Goal: Task Accomplishment & Management: Complete application form

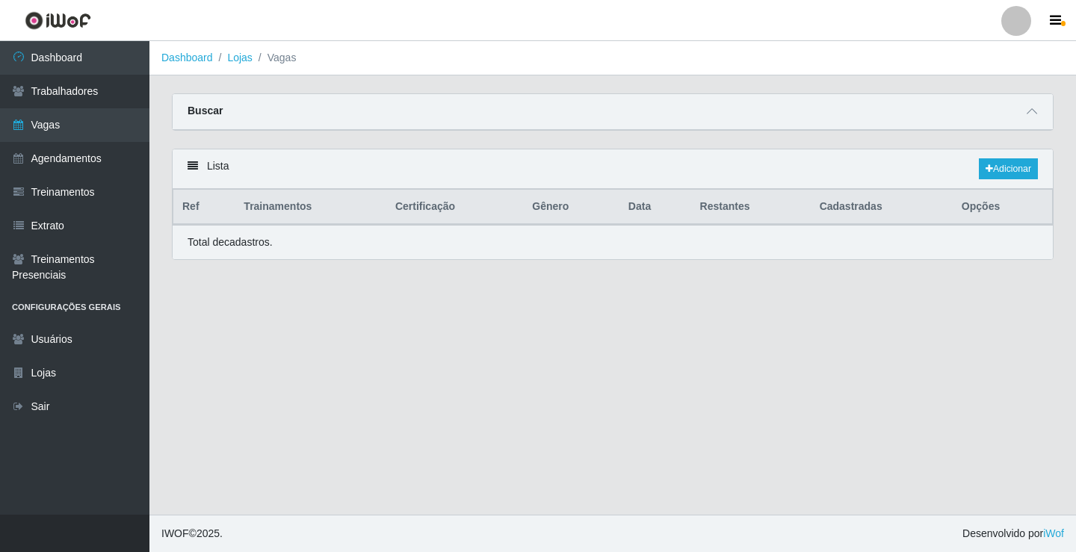
click at [45, 128] on link "Vagas" at bounding box center [74, 125] width 149 height 34
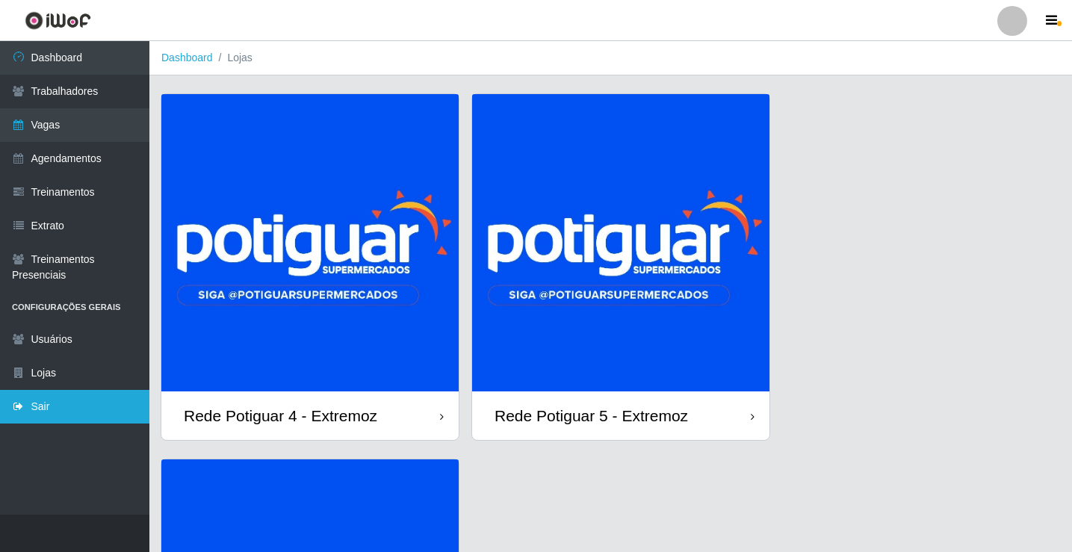
click at [41, 417] on link "Sair" at bounding box center [74, 407] width 149 height 34
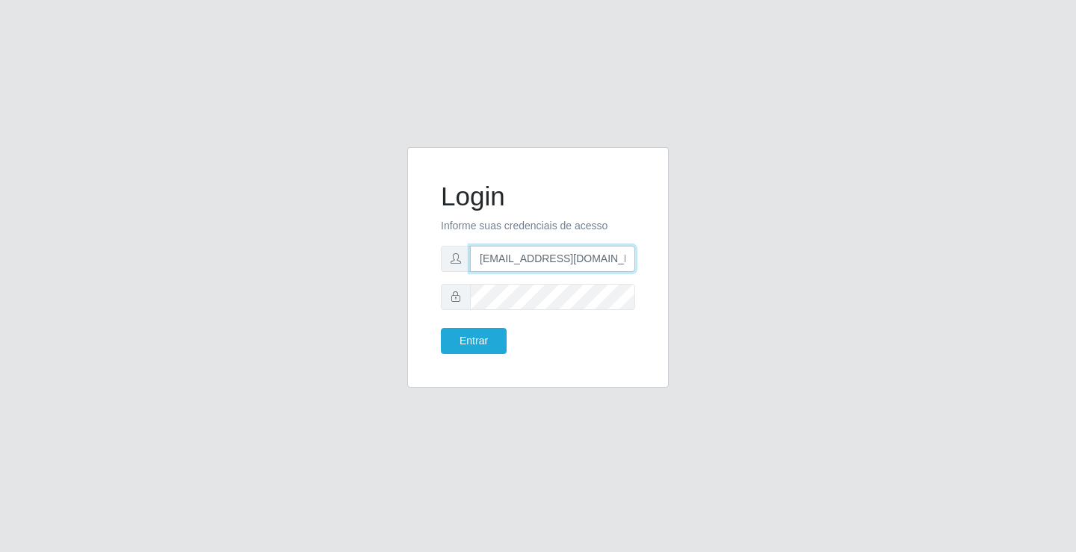
click at [508, 262] on input "departamentopessoal2@sbcvarejistas.com.br" at bounding box center [552, 259] width 165 height 26
type input "rh.supermercadopotiguar@gmail.com"
click at [463, 347] on button "Entrar" at bounding box center [474, 341] width 66 height 26
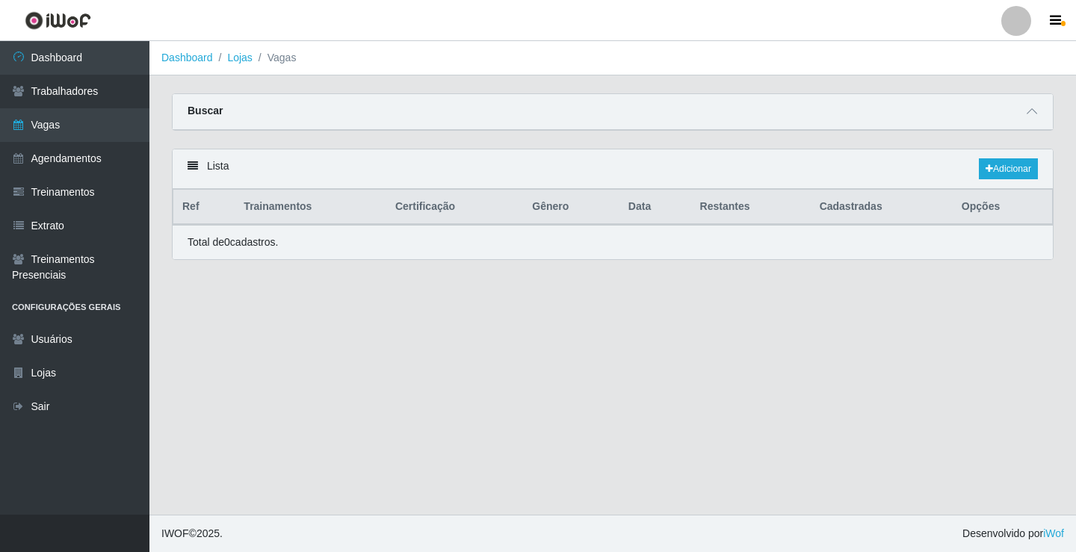
click at [55, 128] on link "Vagas" at bounding box center [74, 125] width 149 height 34
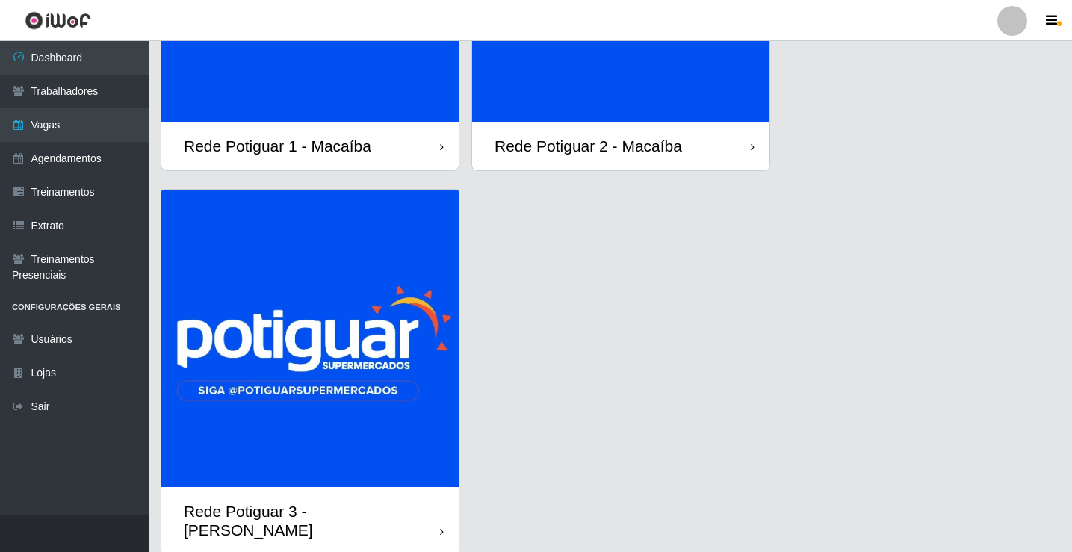
scroll to position [299, 0]
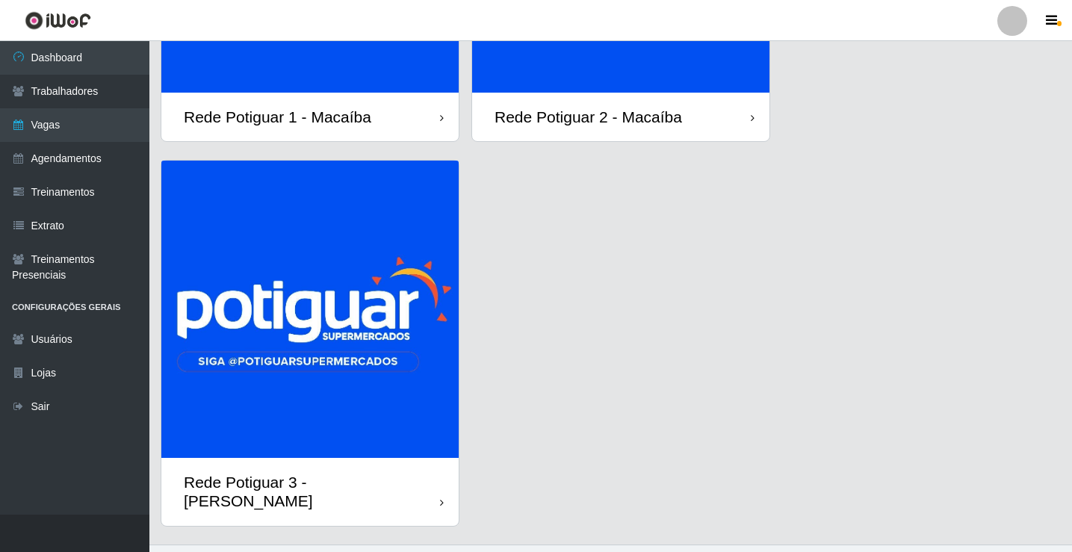
click at [405, 298] on img at bounding box center [309, 309] width 297 height 297
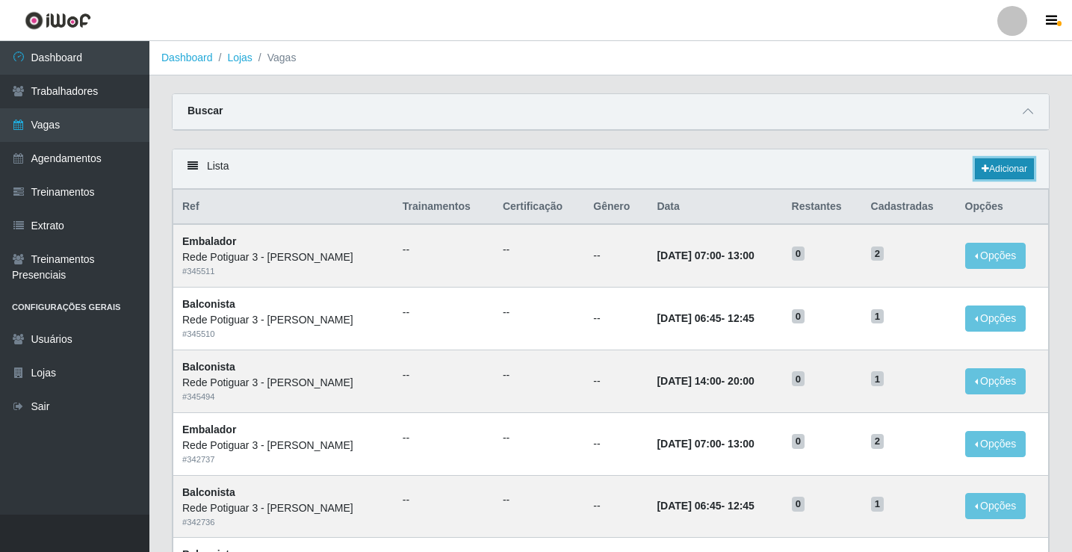
click at [1005, 170] on link "Adicionar" at bounding box center [1004, 168] width 59 height 21
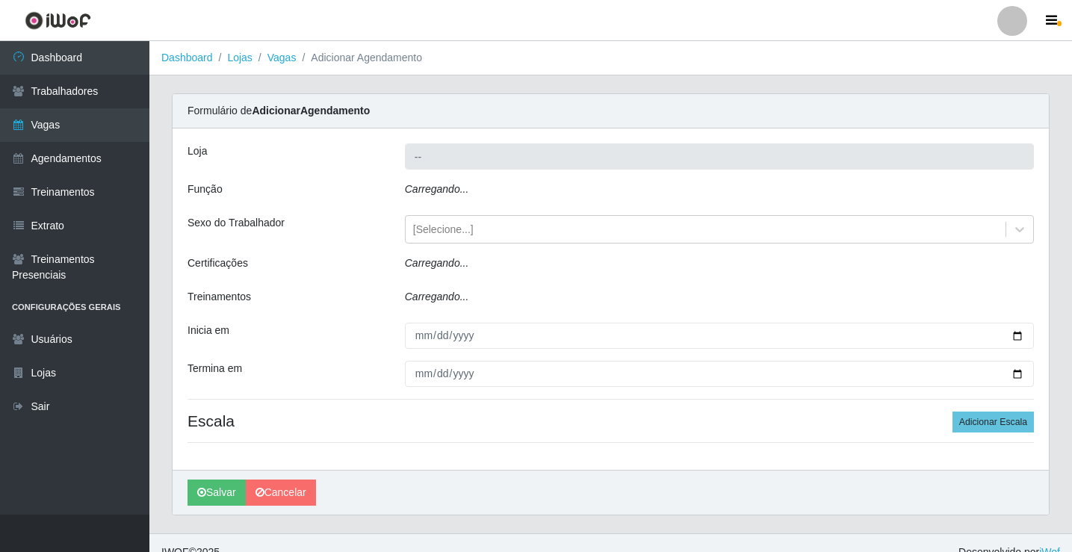
type input "Rede Potiguar 3 - [GEOGRAPHIC_DATA]"
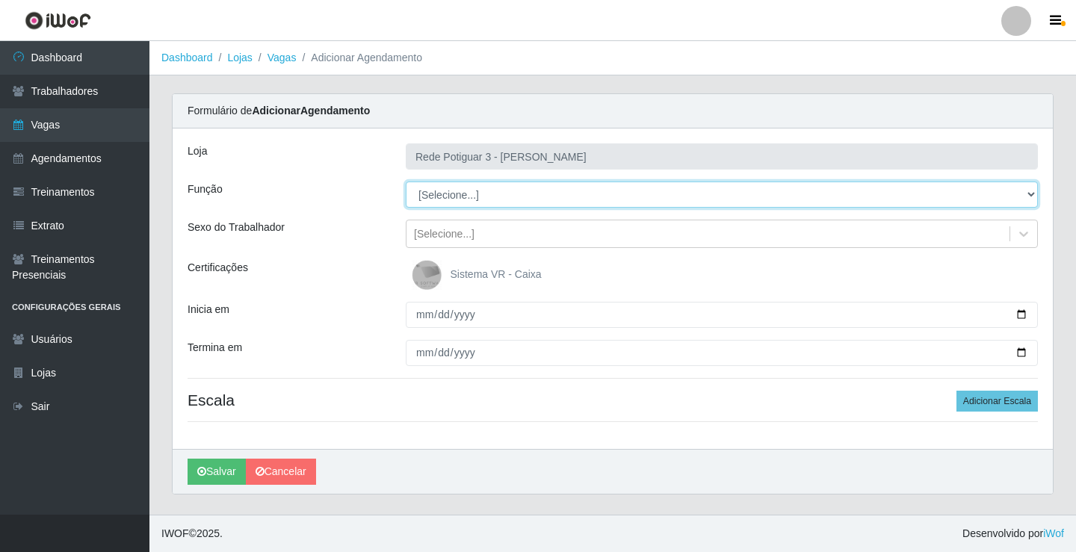
click at [478, 190] on select "[Selecione...] ASG ASG + ASG ++ Balconista Embalador Repositor Repositor + Repo…" at bounding box center [722, 195] width 632 height 26
select select "78"
click at [406, 182] on select "[Selecione...] ASG ASG + ASG ++ Balconista Embalador Repositor Repositor + Repo…" at bounding box center [722, 195] width 632 height 26
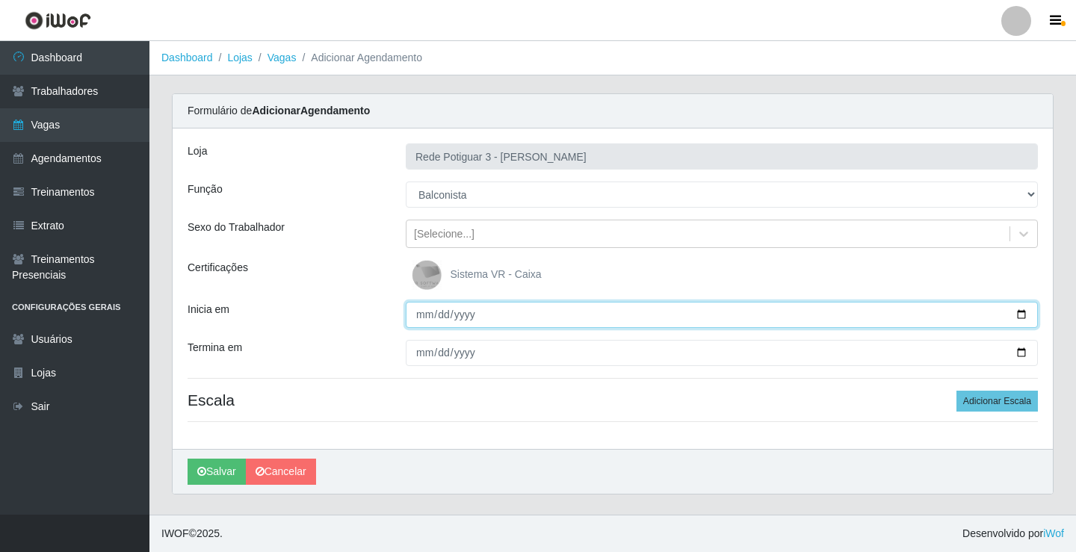
click at [425, 312] on input "Inicia em" at bounding box center [722, 315] width 632 height 26
type input "2025-09-22"
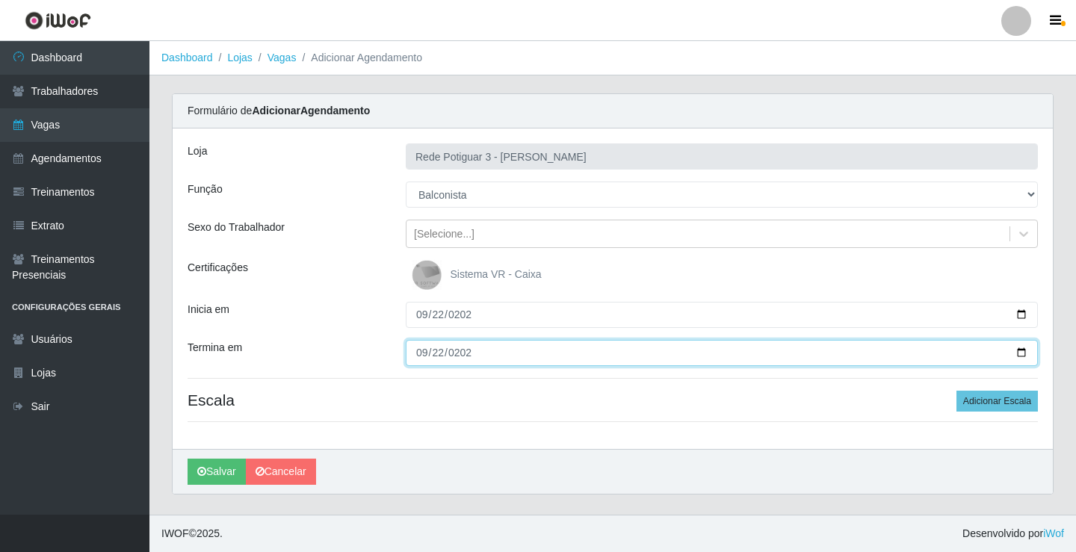
type input "2025-09-22"
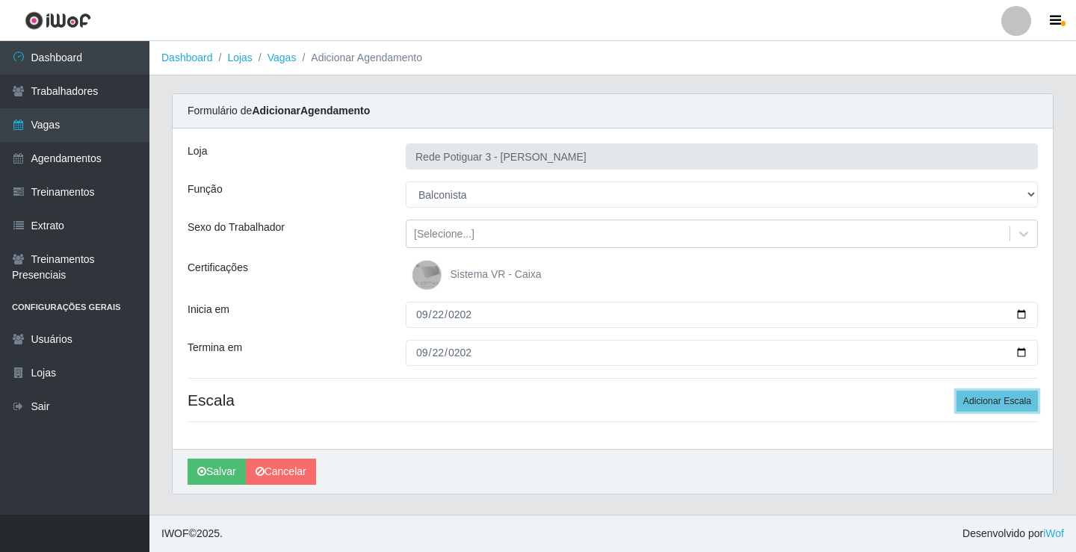
click at [956, 391] on button "Adicionar Escala" at bounding box center [996, 401] width 81 height 21
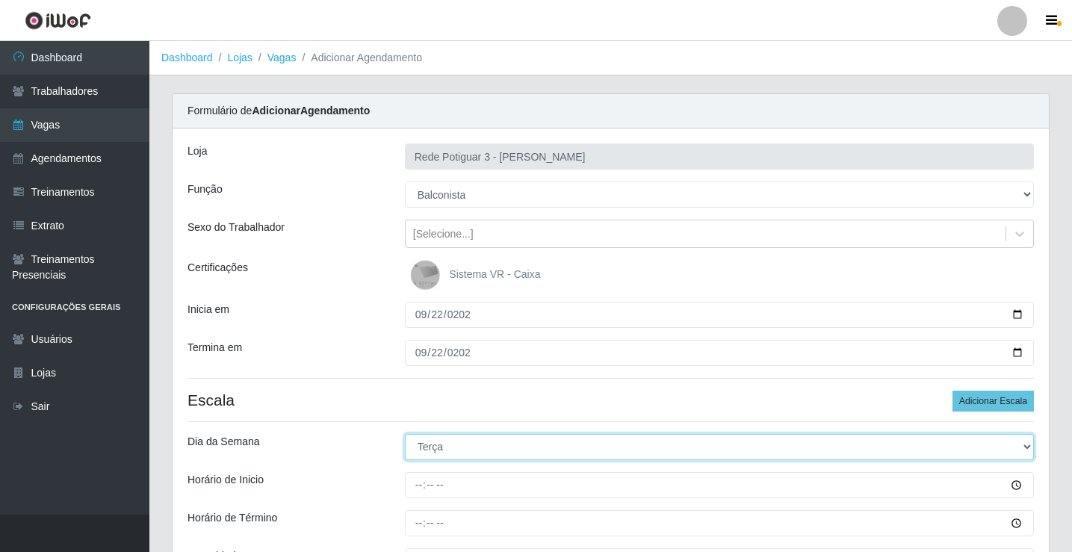
select select "1"
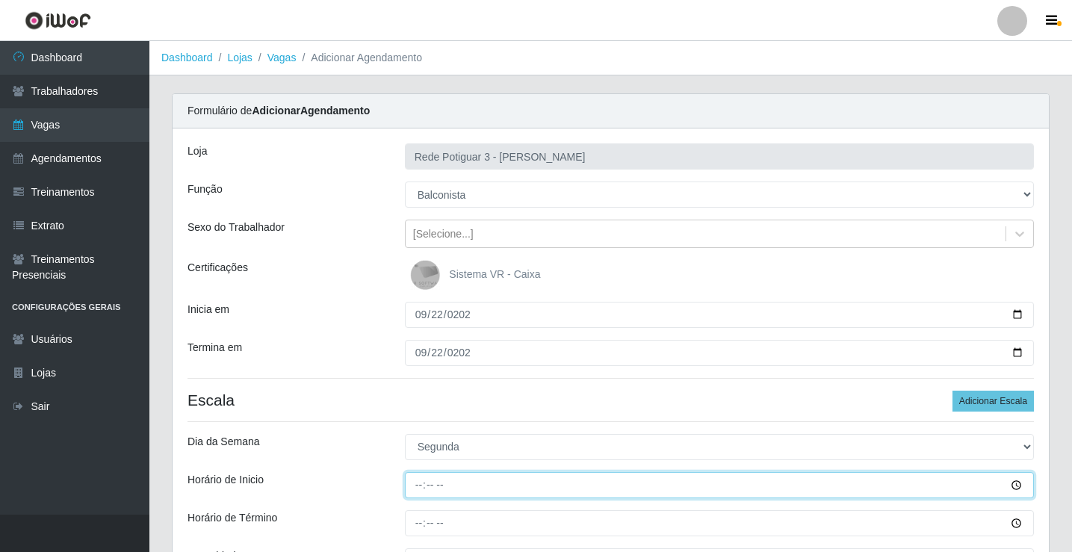
type input "14:00"
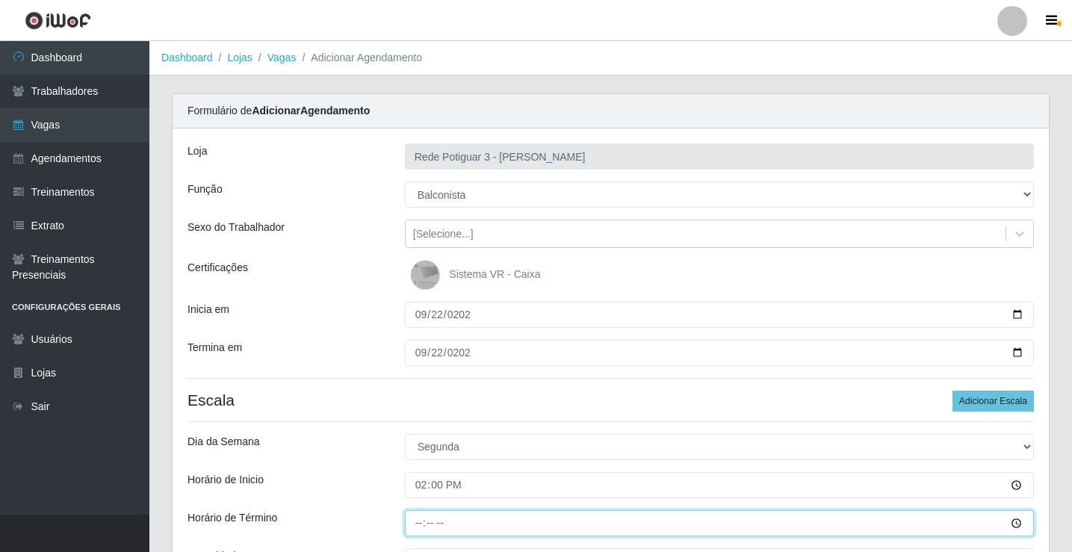
type input "20:00"
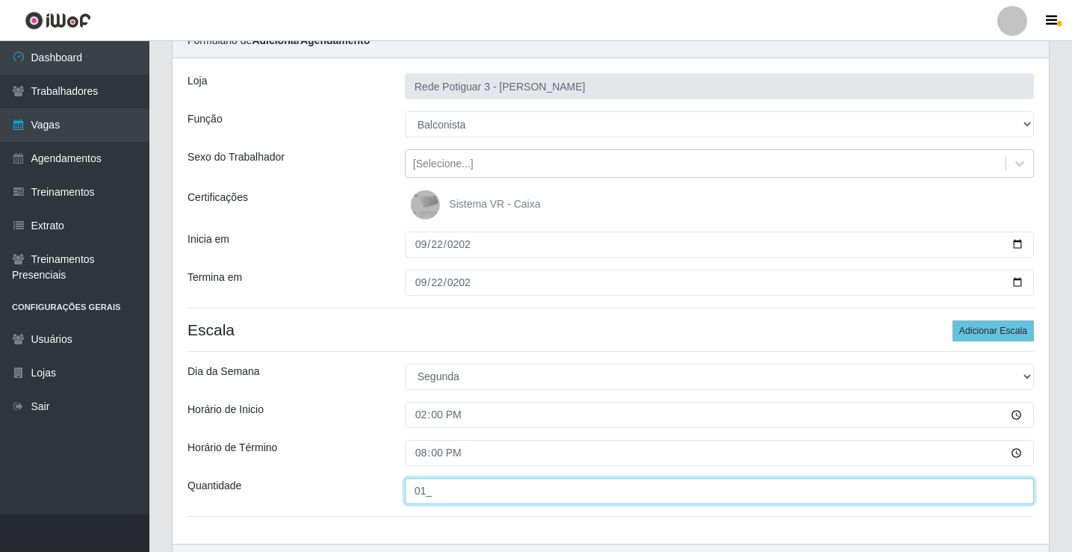
scroll to position [163, 0]
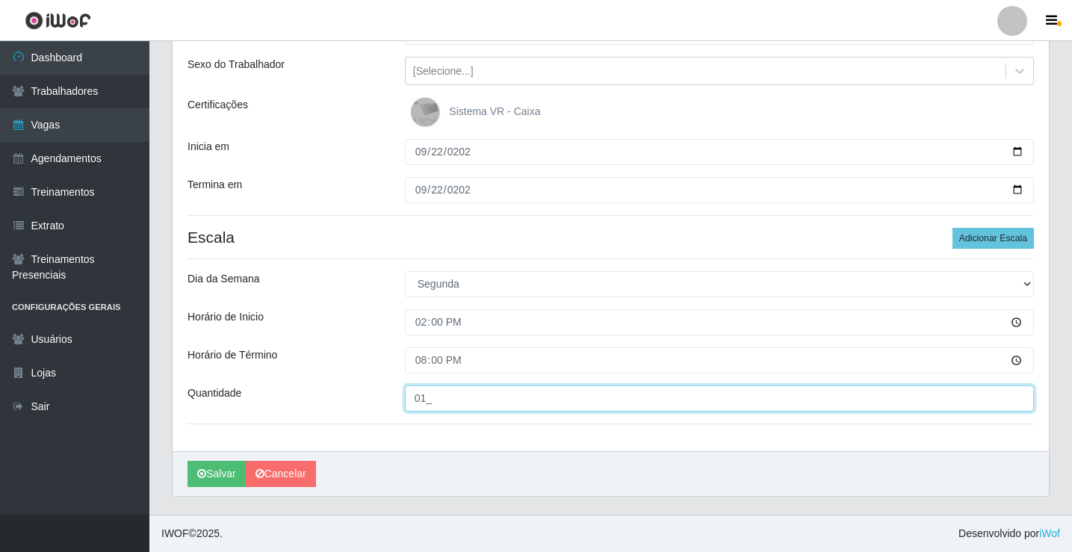
type input "01_"
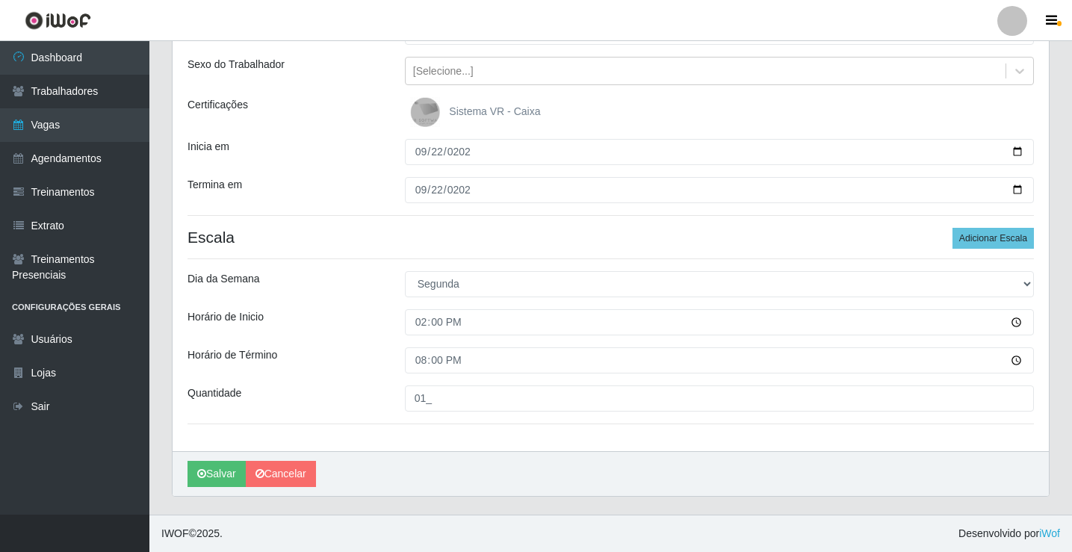
click at [205, 489] on div "Salvar Cancelar" at bounding box center [611, 473] width 877 height 45
click at [206, 482] on button "Salvar" at bounding box center [217, 474] width 58 height 26
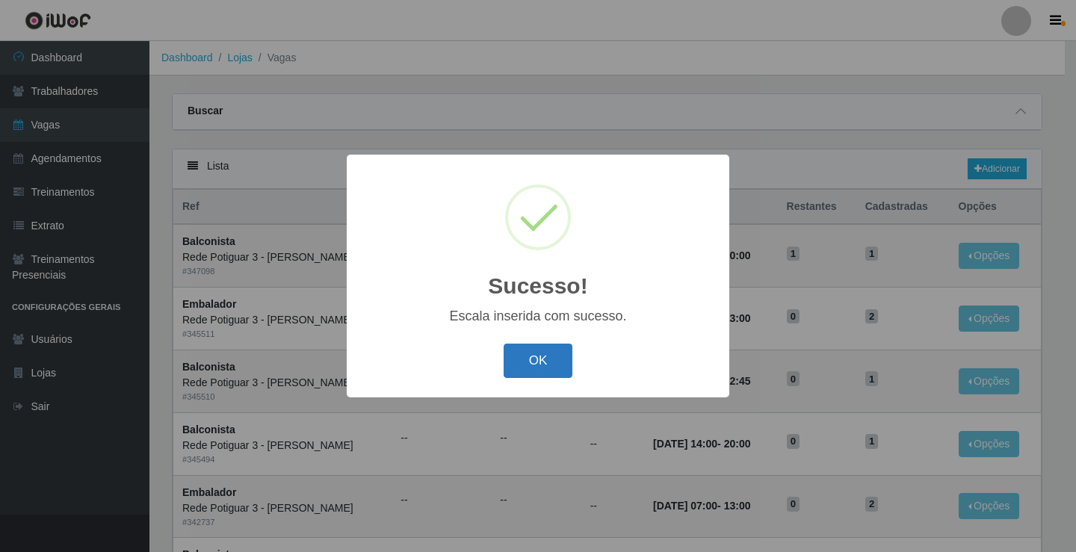
click at [539, 357] on button "OK" at bounding box center [538, 361] width 69 height 35
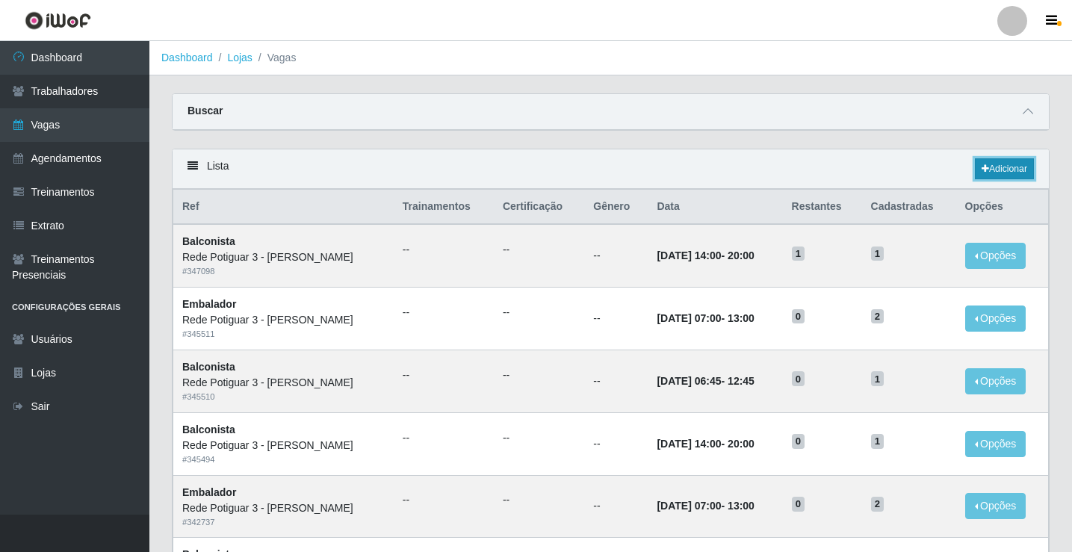
click at [994, 175] on link "Adicionar" at bounding box center [1004, 168] width 59 height 21
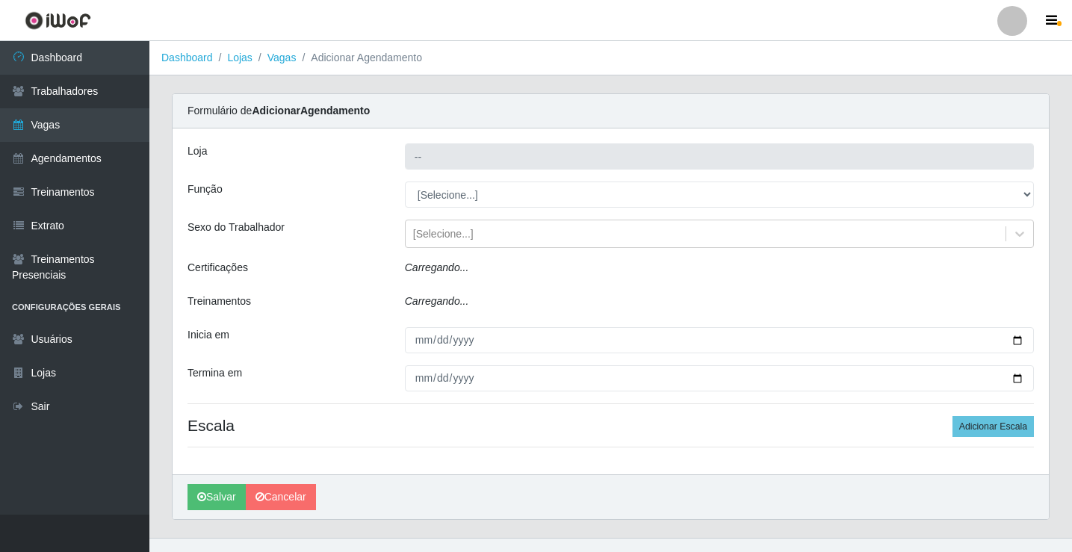
type input "Rede Potiguar 3 - [GEOGRAPHIC_DATA]"
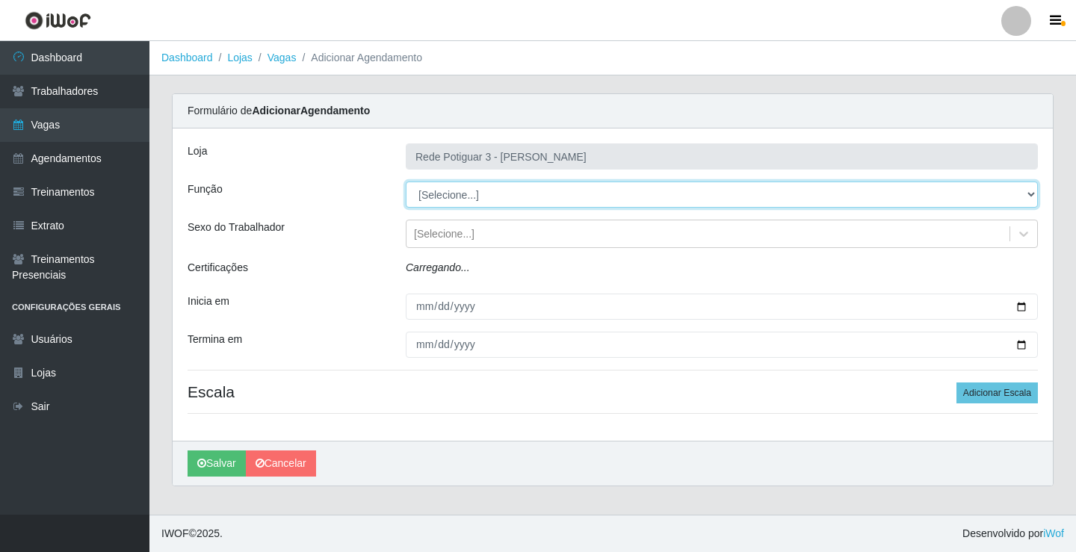
click at [460, 198] on select "[Selecione...] ASG ASG + ASG ++ Balconista Embalador Repositor Repositor + Repo…" at bounding box center [722, 195] width 632 height 26
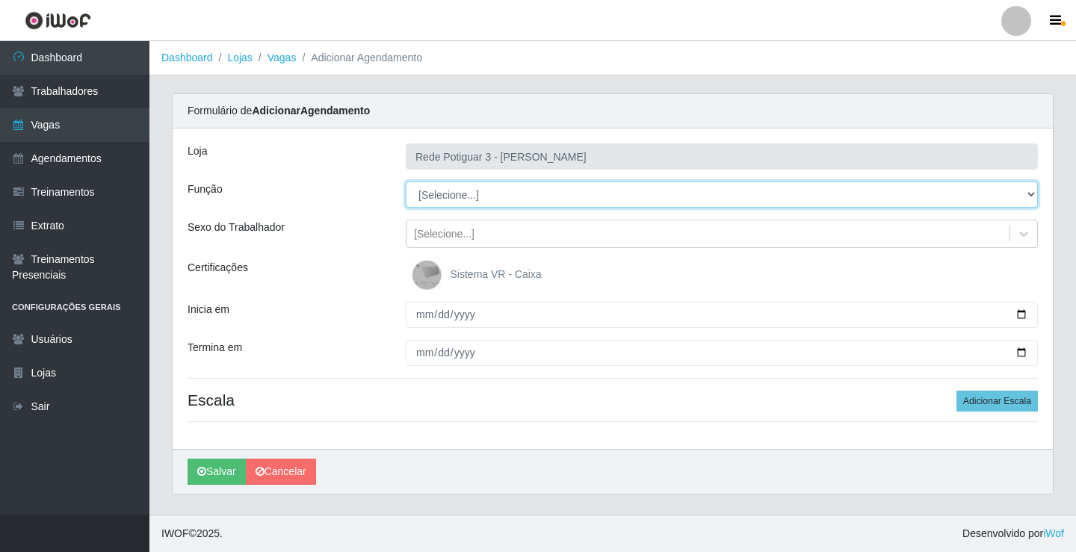
select select "78"
click at [406, 182] on select "[Selecione...] ASG ASG + ASG ++ Balconista Embalador Repositor Repositor + Repo…" at bounding box center [722, 195] width 632 height 26
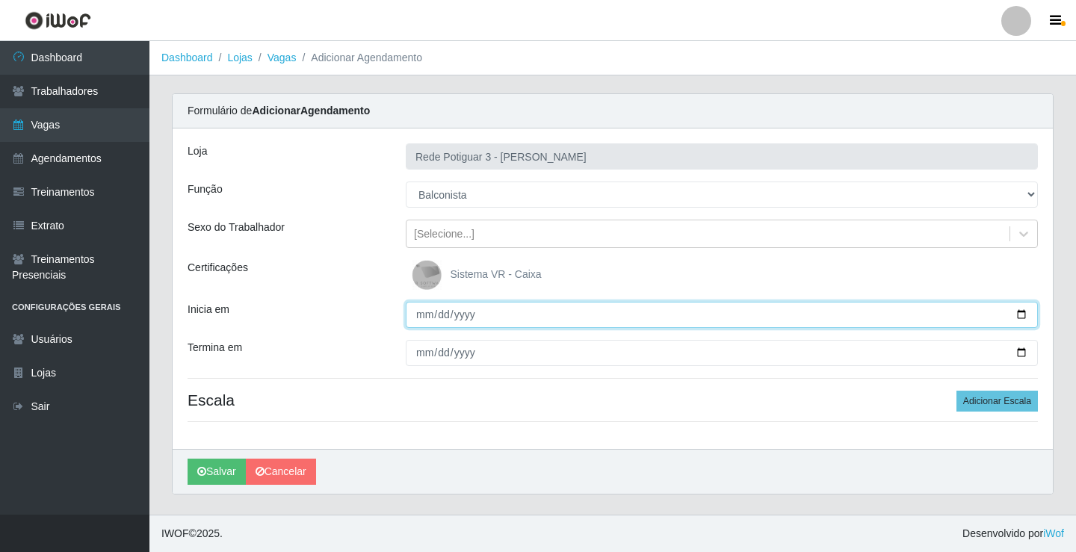
click at [424, 318] on input "Inicia em" at bounding box center [722, 315] width 632 height 26
type input "2025-09-23"
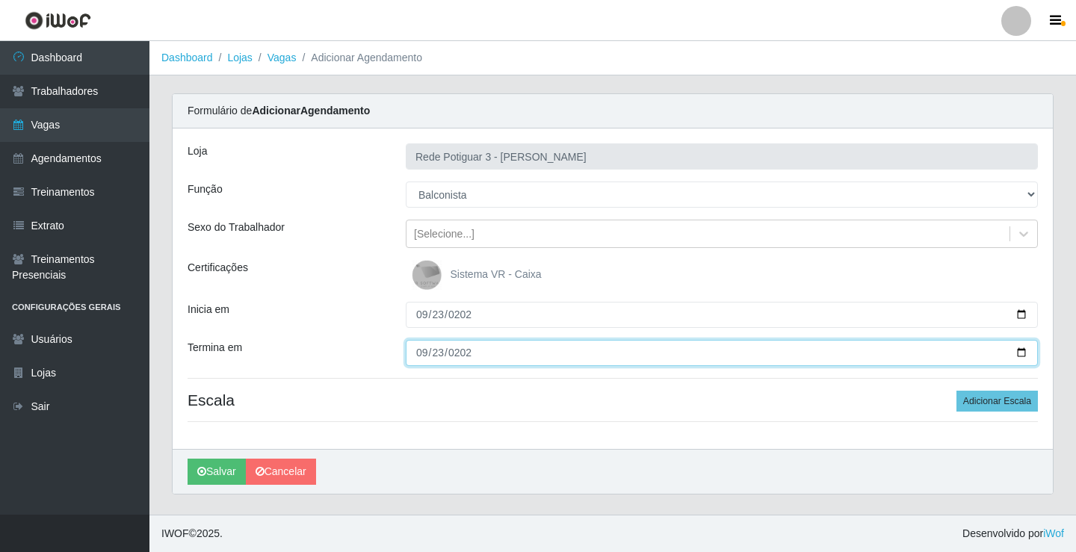
type input "2025-09-23"
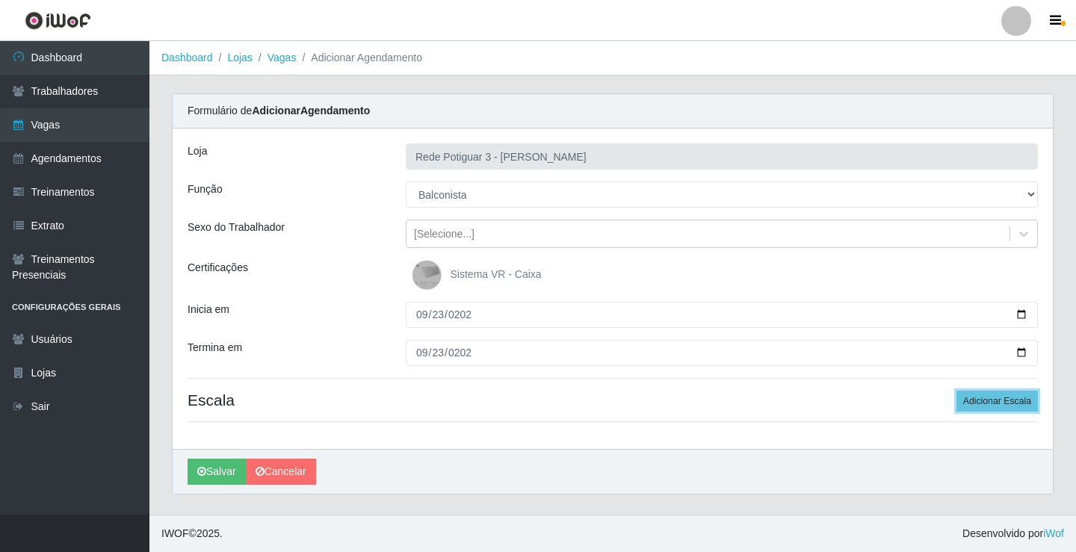
click at [956, 391] on button "Adicionar Escala" at bounding box center [996, 401] width 81 height 21
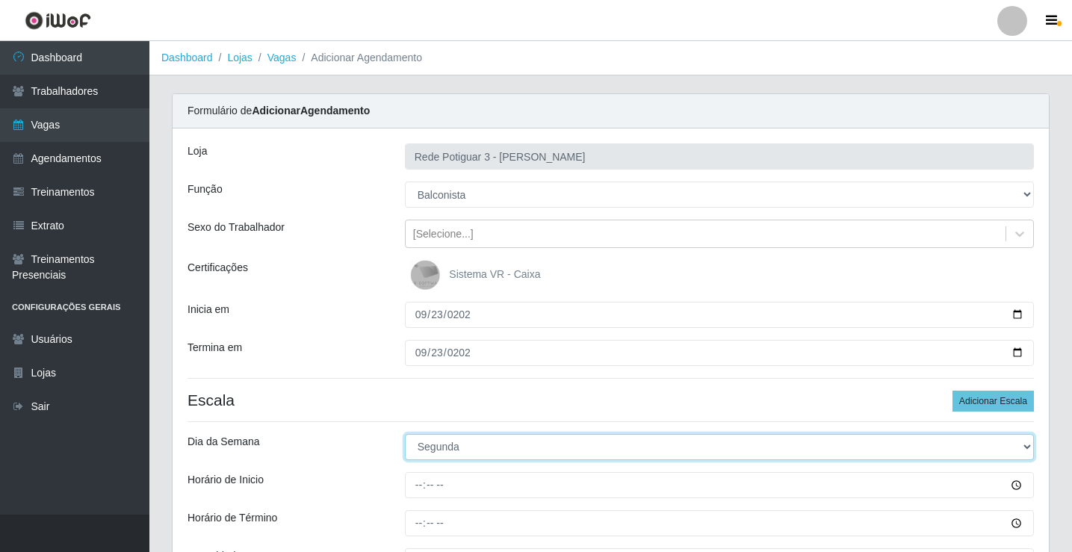
select select "2"
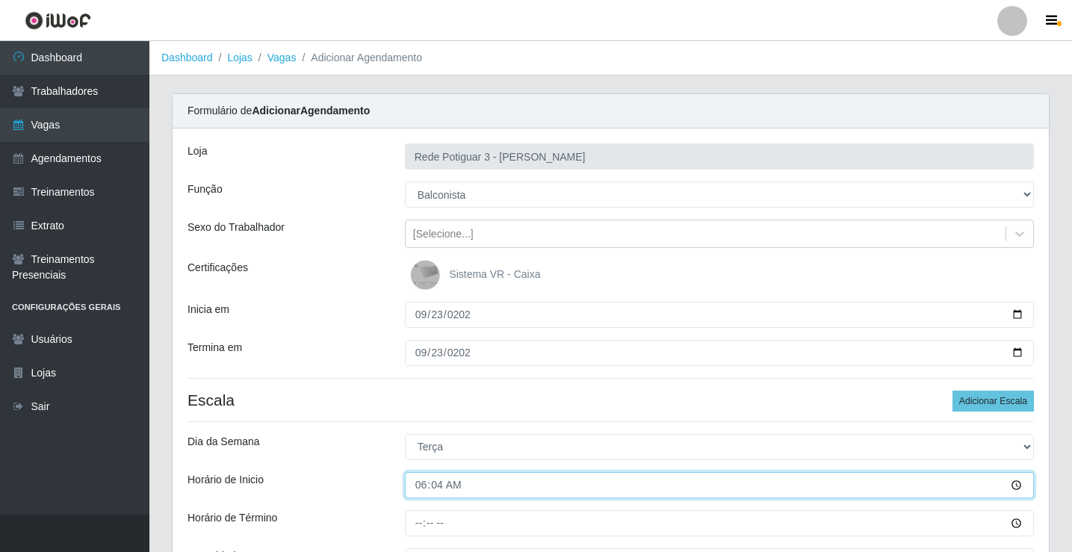
type input "06:45"
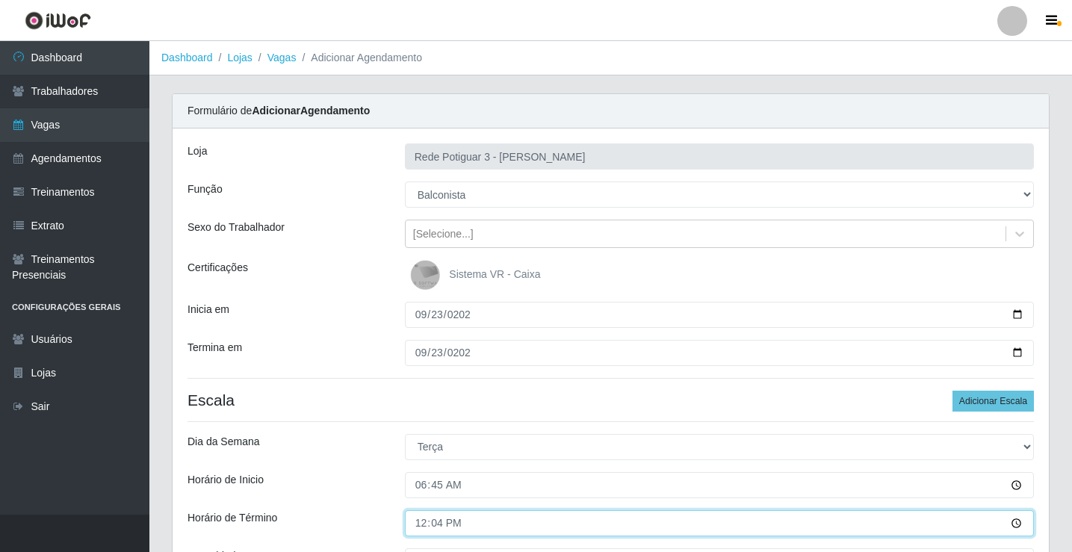
type input "12:45"
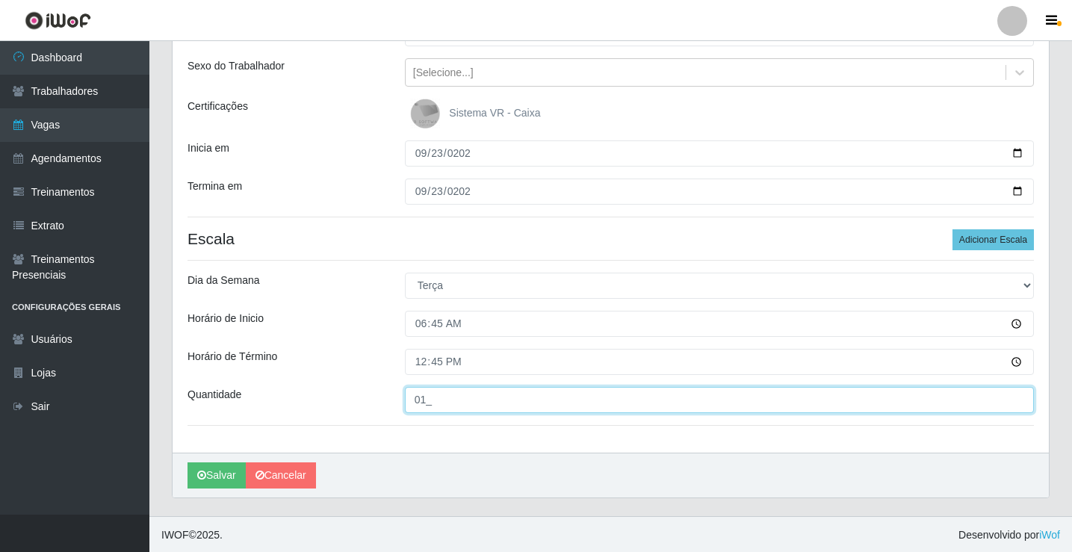
scroll to position [163, 0]
type input "01_"
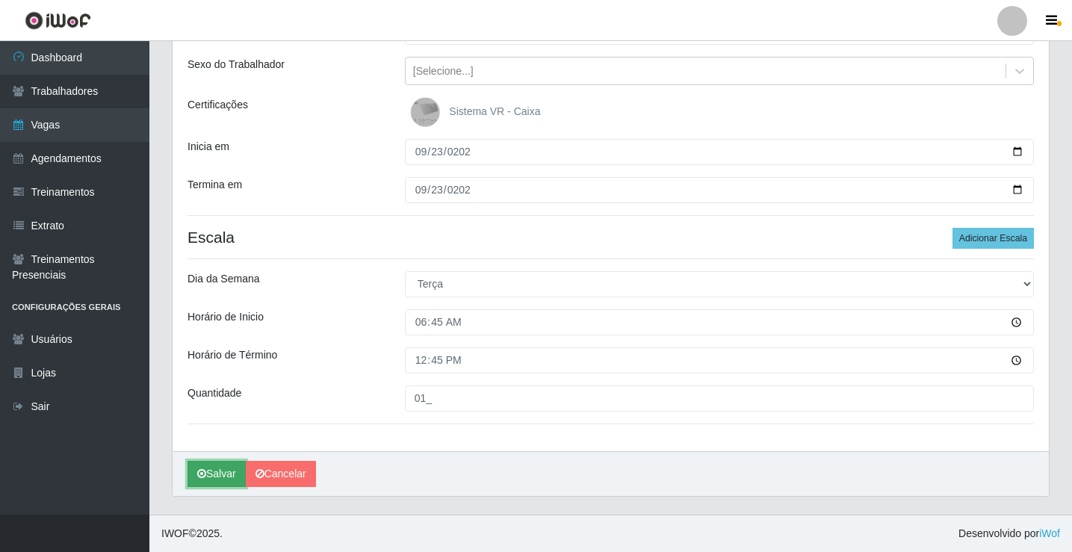
click at [223, 479] on button "Salvar" at bounding box center [217, 474] width 58 height 26
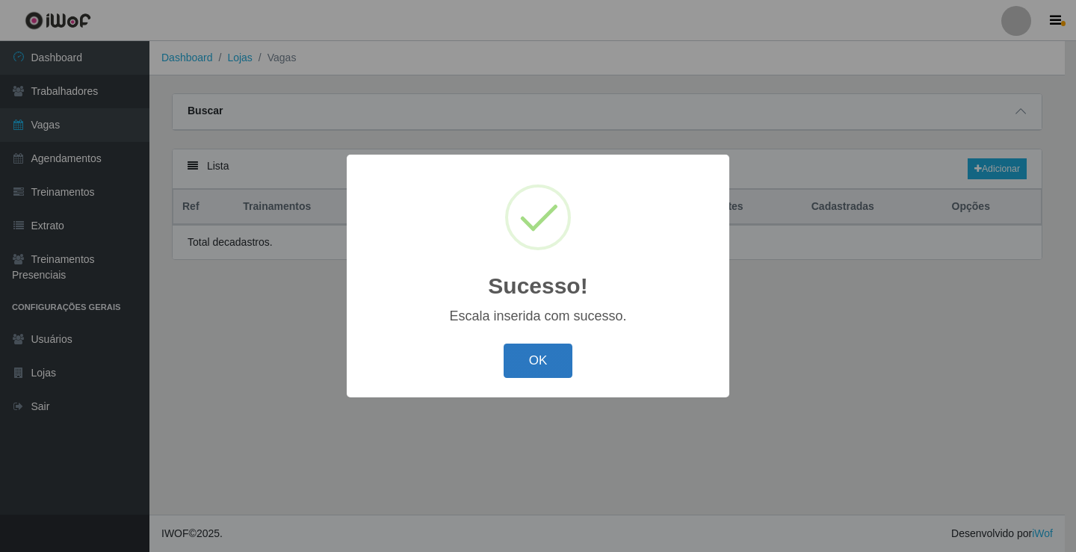
click at [519, 374] on button "OK" at bounding box center [538, 361] width 69 height 35
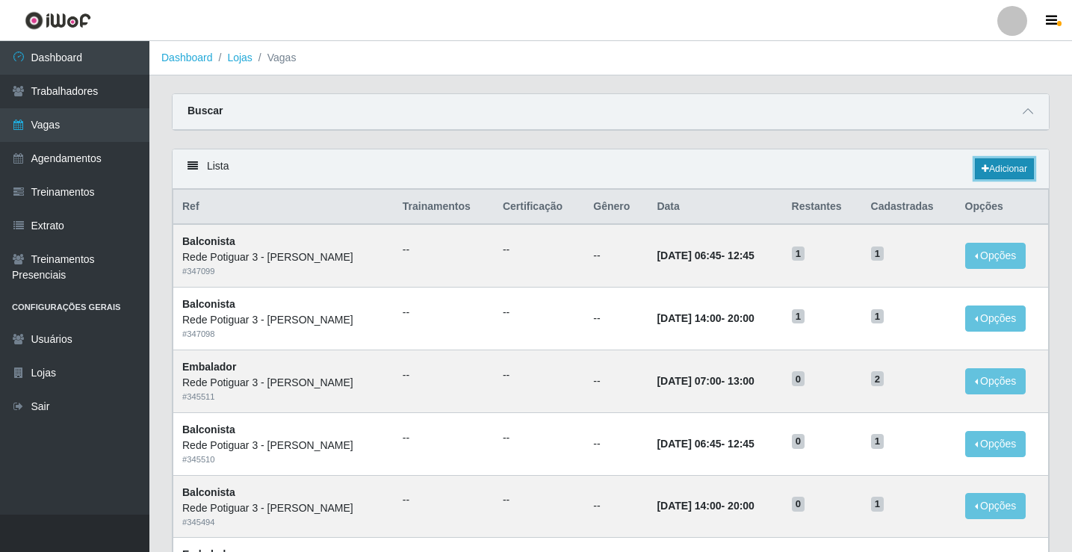
click at [1003, 178] on link "Adicionar" at bounding box center [1004, 168] width 59 height 21
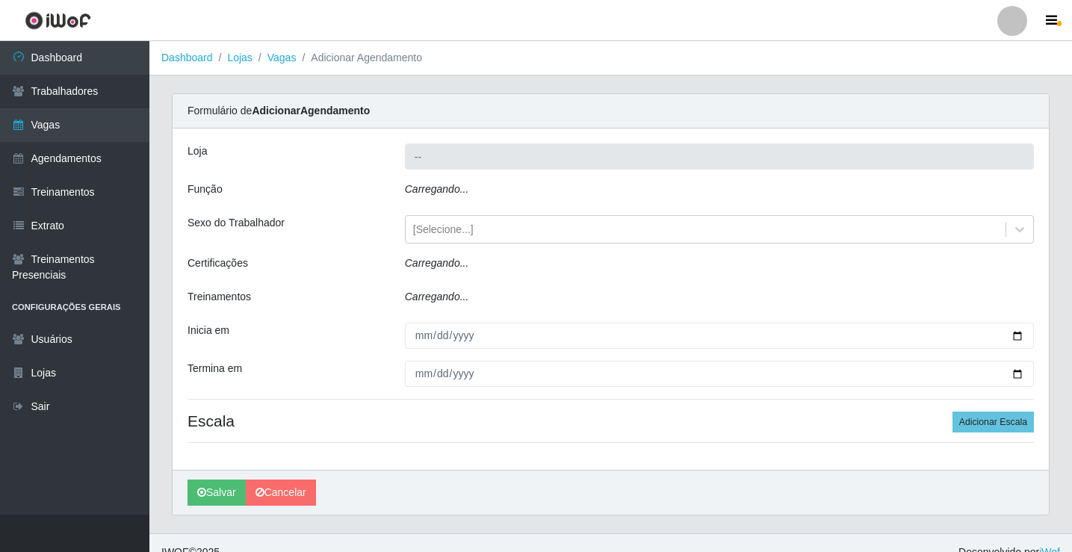
type input "Rede Potiguar 3 - [GEOGRAPHIC_DATA]"
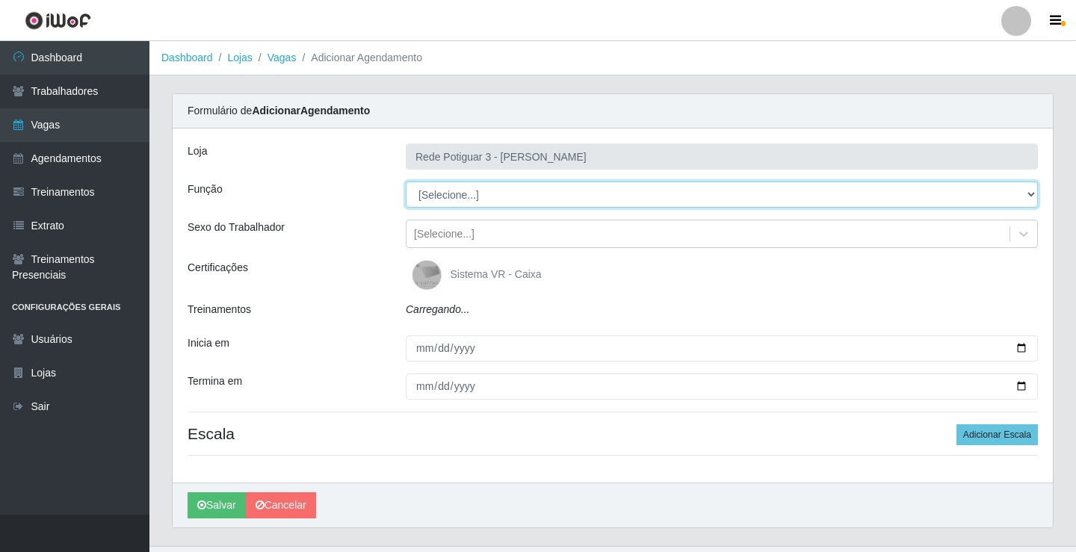
drag, startPoint x: 401, startPoint y: 198, endPoint x: 451, endPoint y: 201, distance: 50.2
click at [451, 201] on select "[Selecione...] ASG ASG + ASG ++ Balconista Embalador Repositor Repositor + Repo…" at bounding box center [722, 195] width 632 height 26
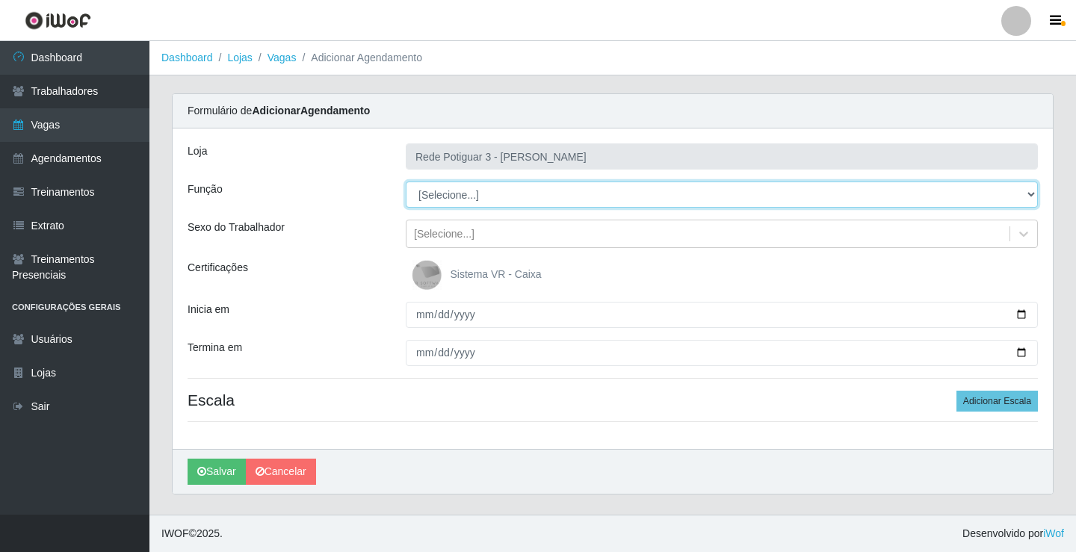
select select "78"
click at [406, 182] on select "[Selecione...] ASG ASG + ASG ++ Balconista Embalador Repositor Repositor + Repo…" at bounding box center [722, 195] width 632 height 26
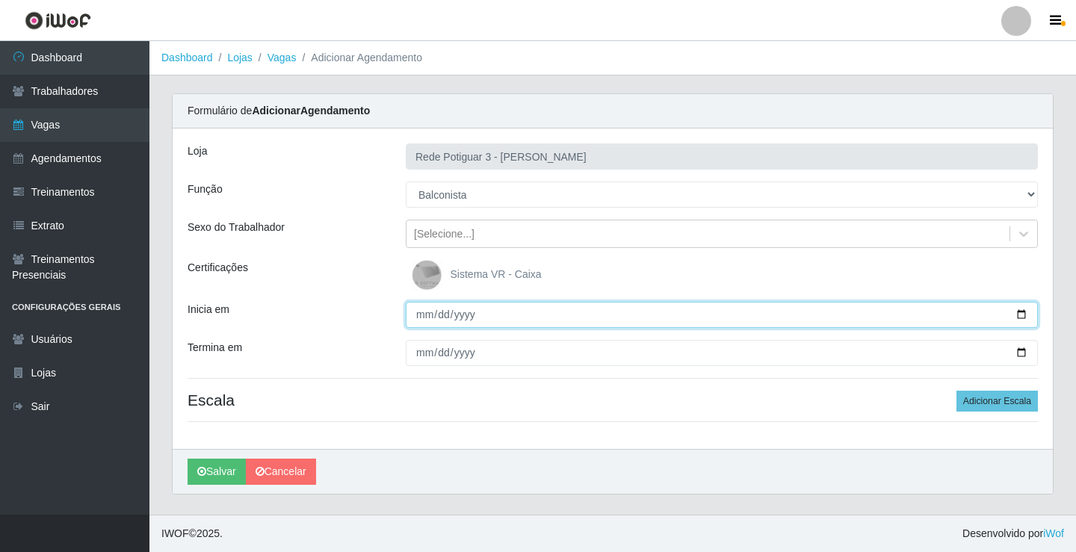
click at [430, 316] on input "Inicia em" at bounding box center [722, 315] width 632 height 26
type input "2025-09-28"
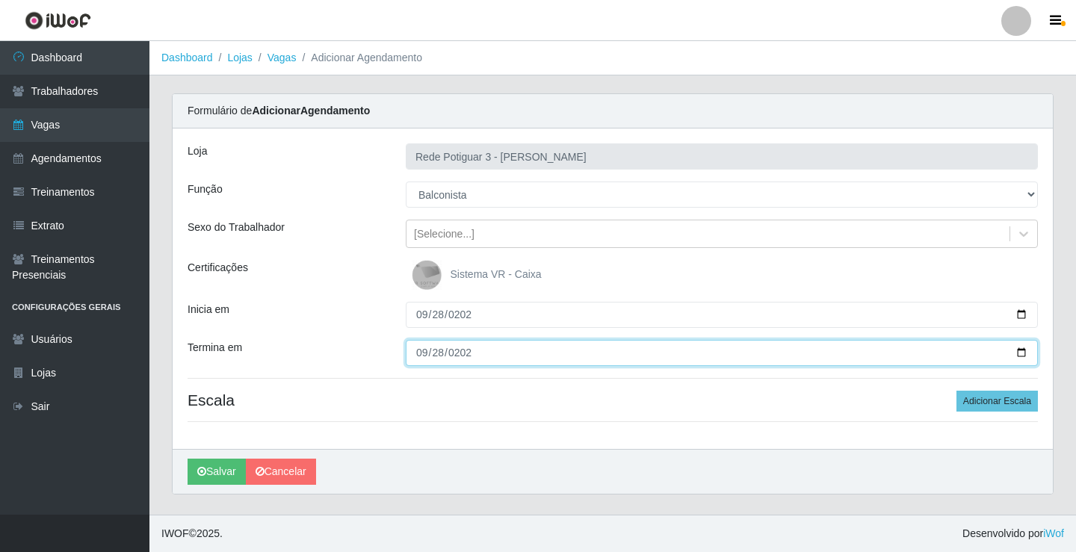
type input "2025-09-28"
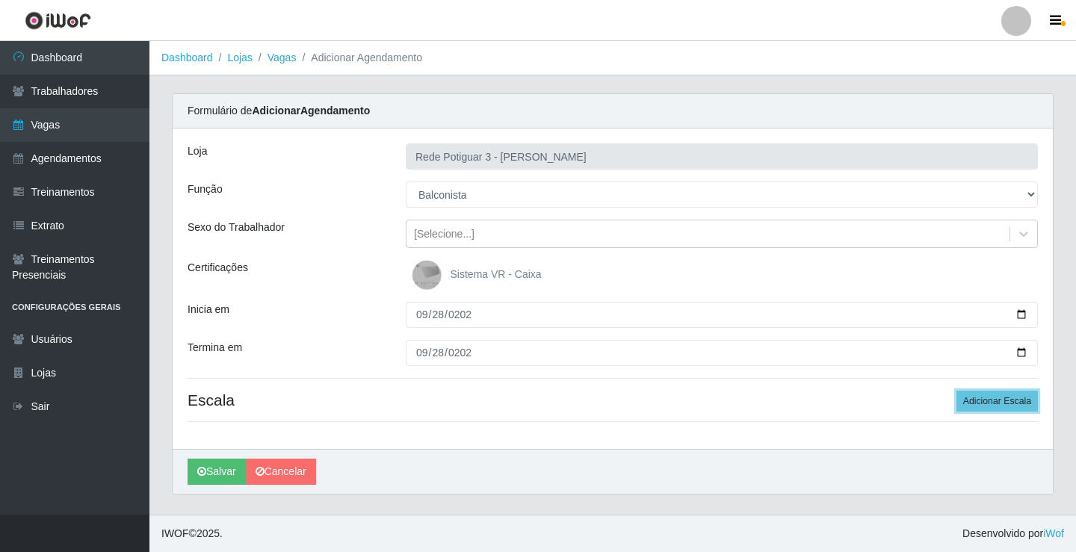
click at [956, 391] on button "Adicionar Escala" at bounding box center [996, 401] width 81 height 21
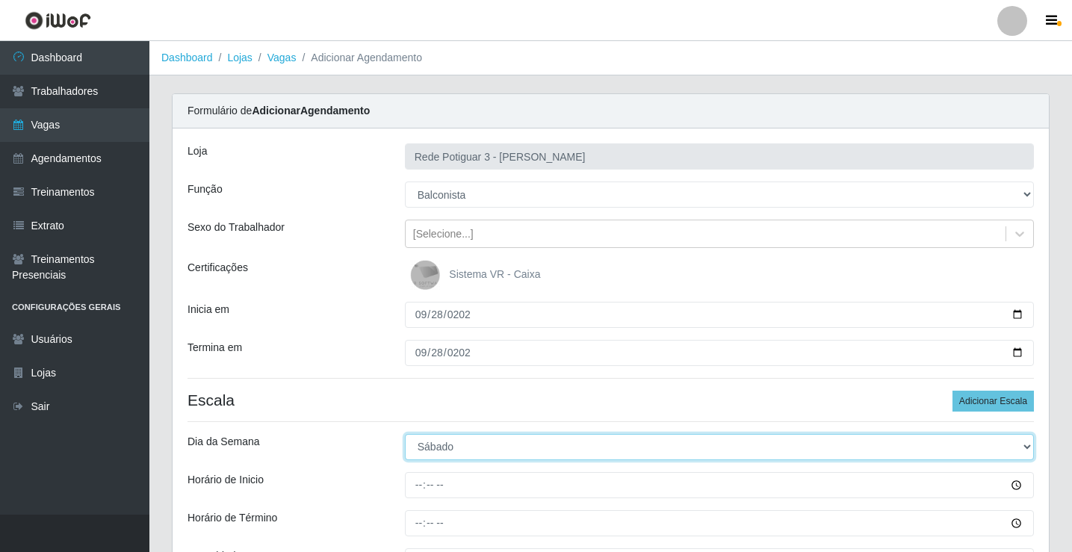
select select "0"
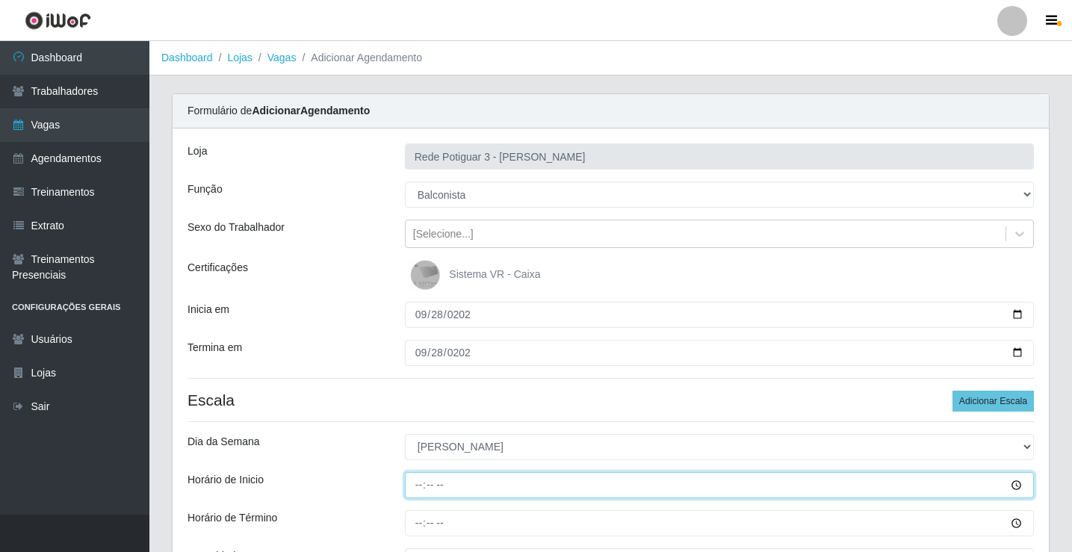
type input "07:00"
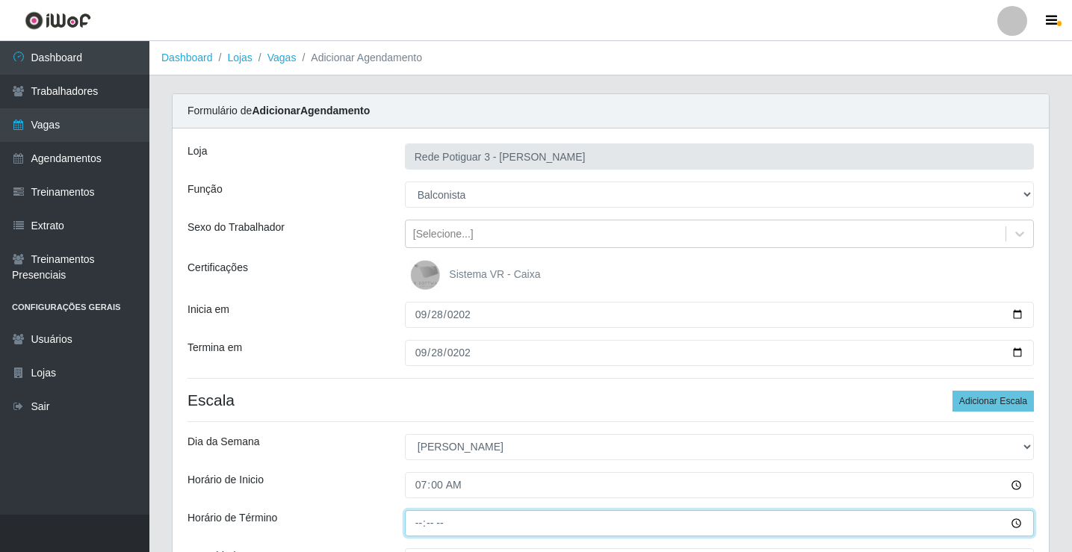
type input "13:00"
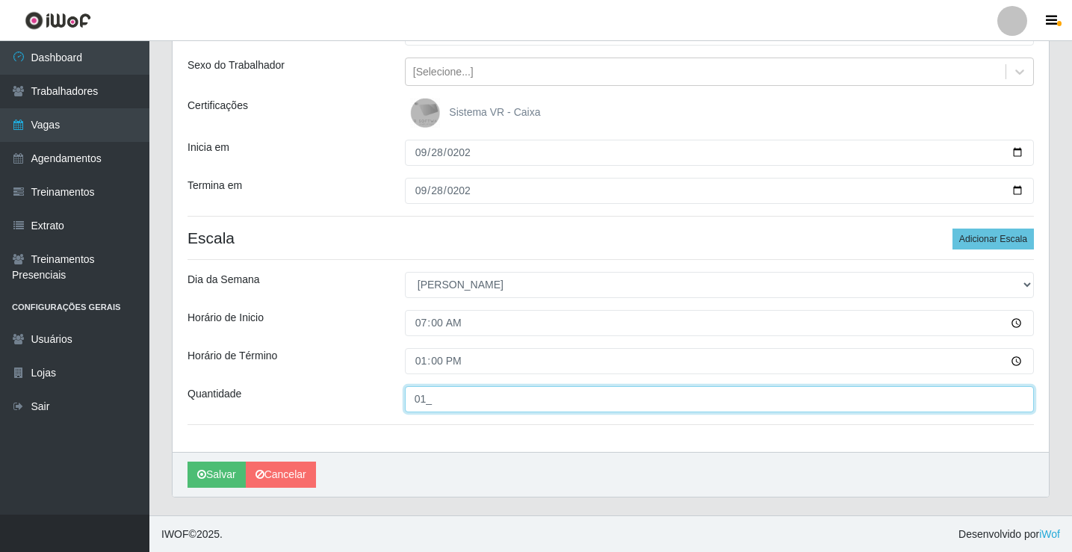
scroll to position [163, 0]
type input "01_"
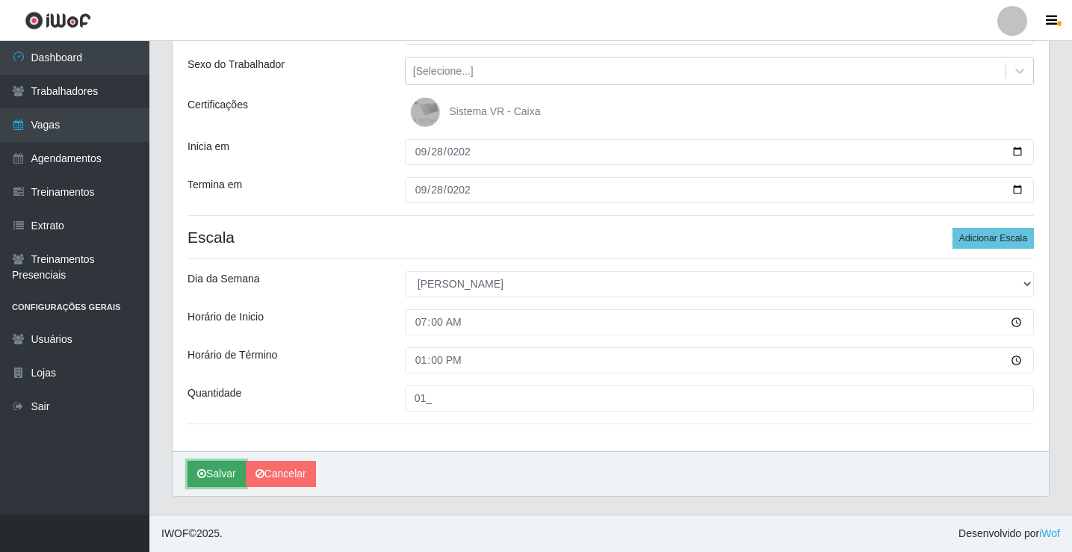
click at [219, 474] on button "Salvar" at bounding box center [217, 474] width 58 height 26
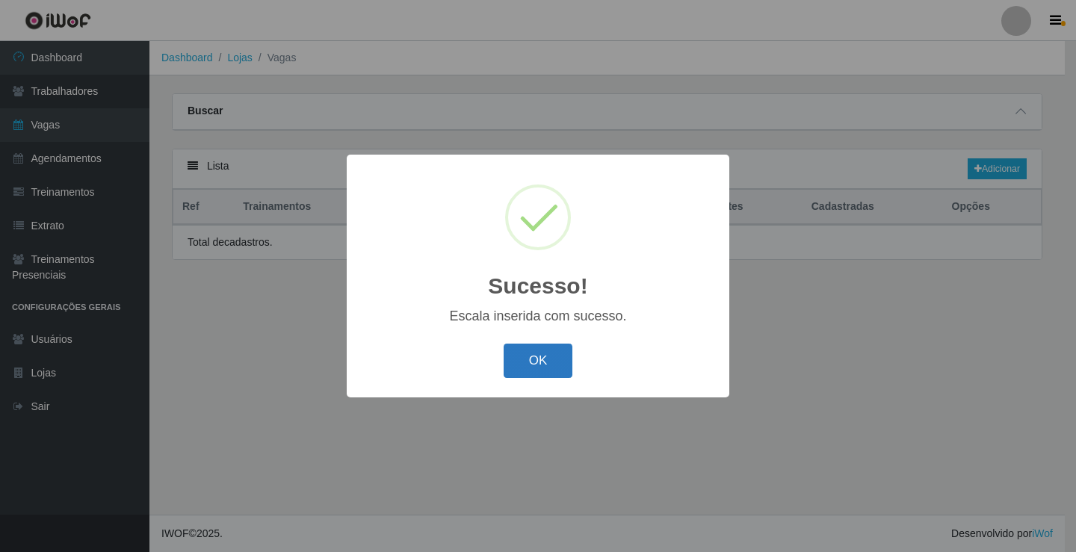
click at [514, 370] on button "OK" at bounding box center [538, 361] width 69 height 35
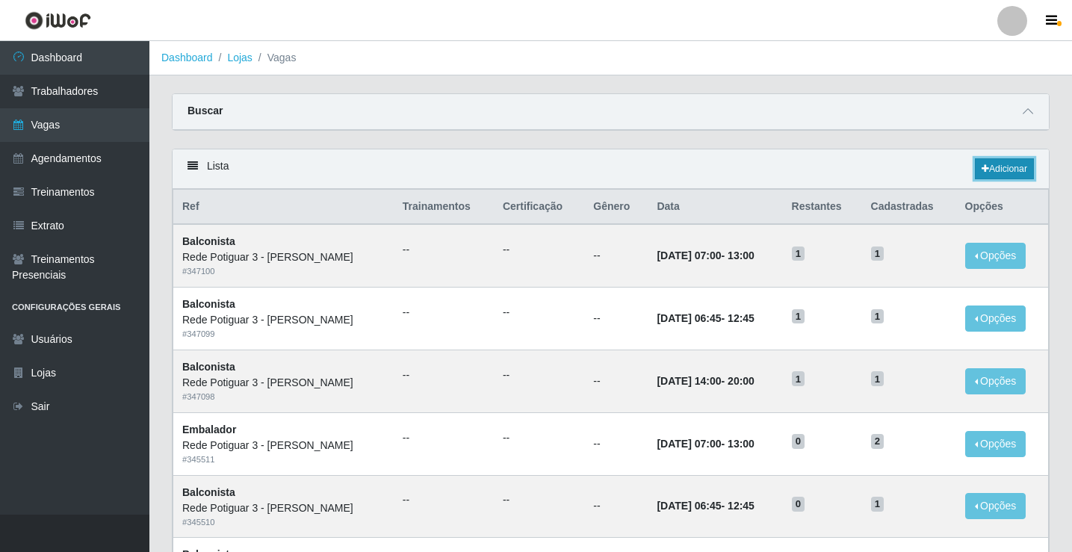
click at [1014, 173] on link "Adicionar" at bounding box center [1004, 168] width 59 height 21
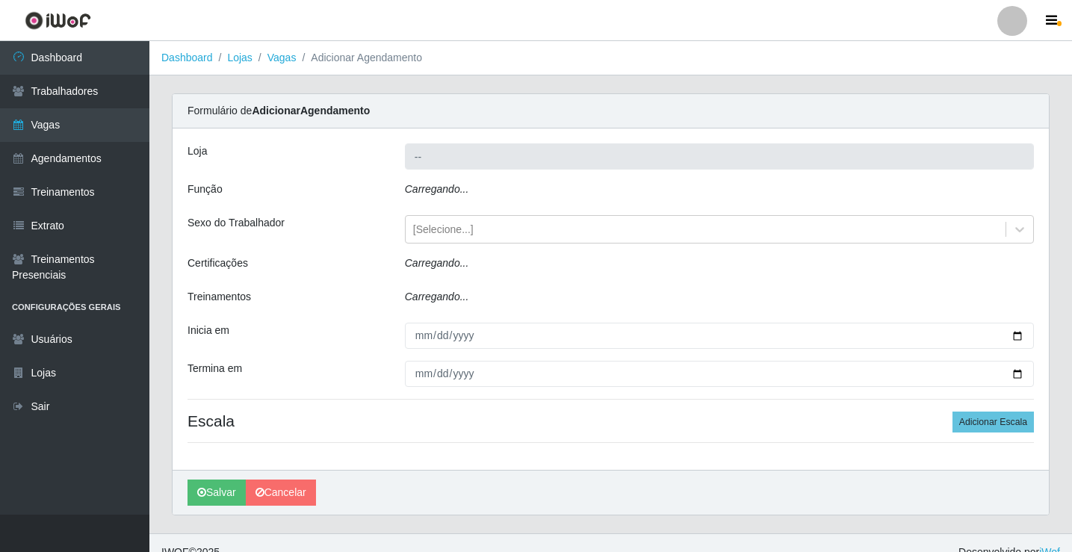
type input "Rede Potiguar 3 - [GEOGRAPHIC_DATA]"
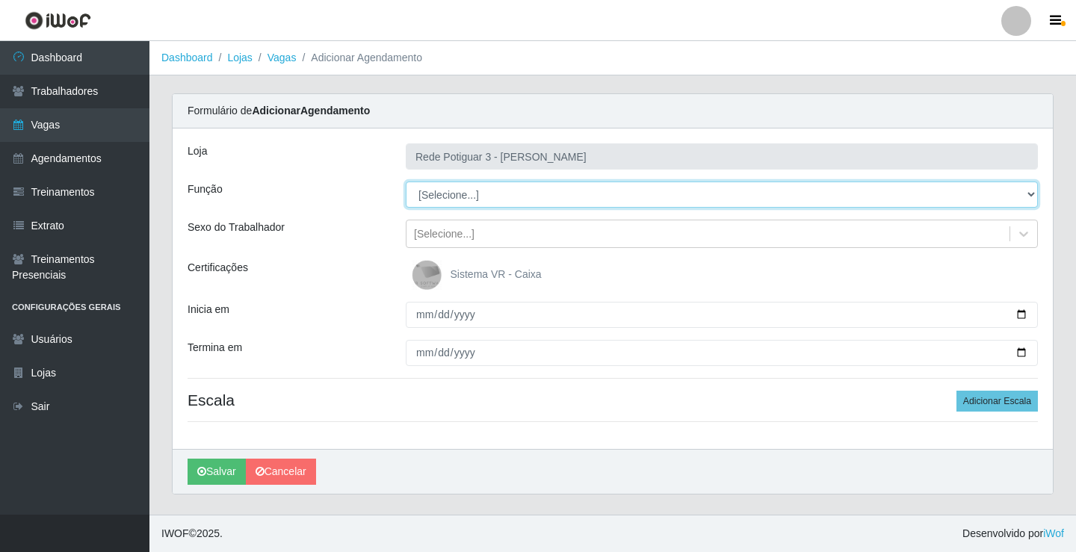
click at [469, 202] on select "[Selecione...] ASG ASG + ASG ++ Balconista Embalador Repositor Repositor + Repo…" at bounding box center [722, 195] width 632 height 26
select select "1"
click at [406, 182] on select "[Selecione...] ASG ASG + ASG ++ Balconista Embalador Repositor Repositor + Repo…" at bounding box center [722, 195] width 632 height 26
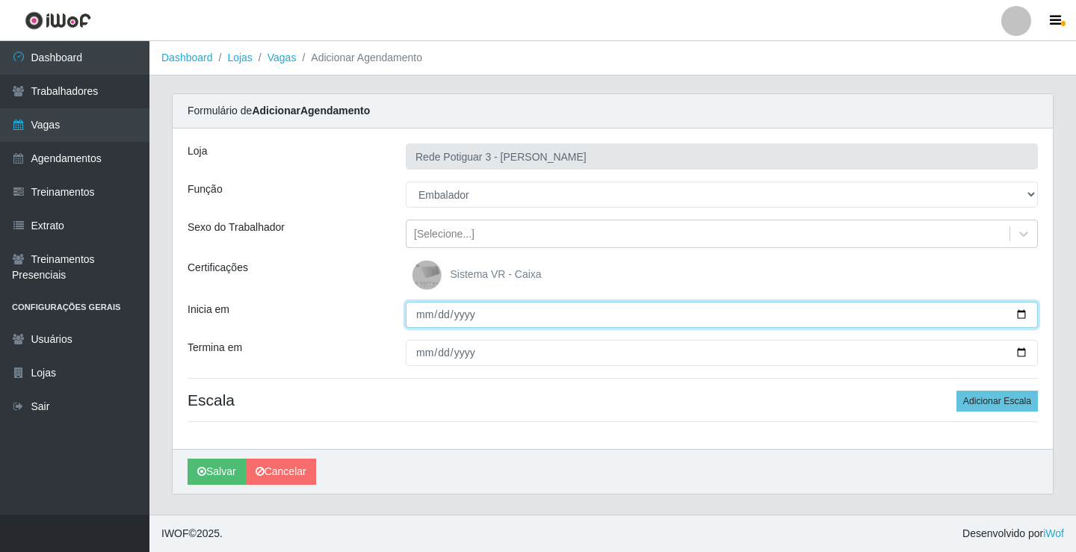
click at [418, 321] on input "Inicia em" at bounding box center [722, 315] width 632 height 26
type input "2025-09-28"
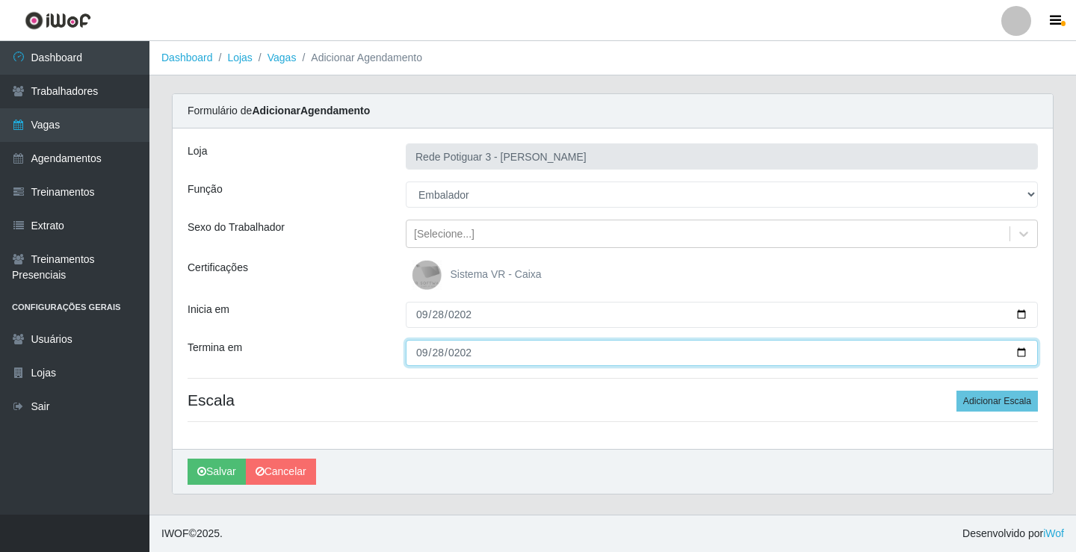
type input "2025-09-28"
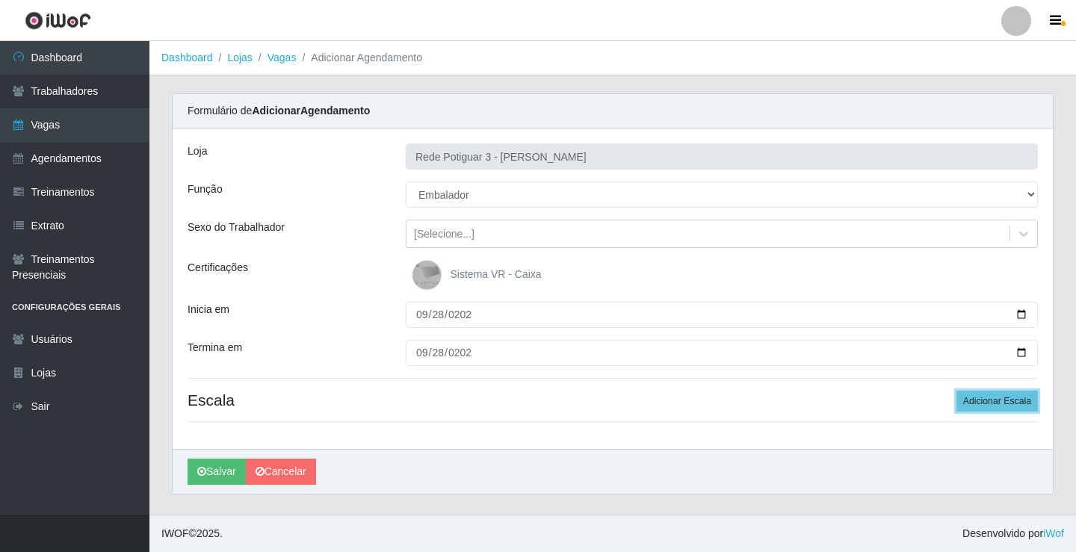
click at [956, 391] on button "Adicionar Escala" at bounding box center [996, 401] width 81 height 21
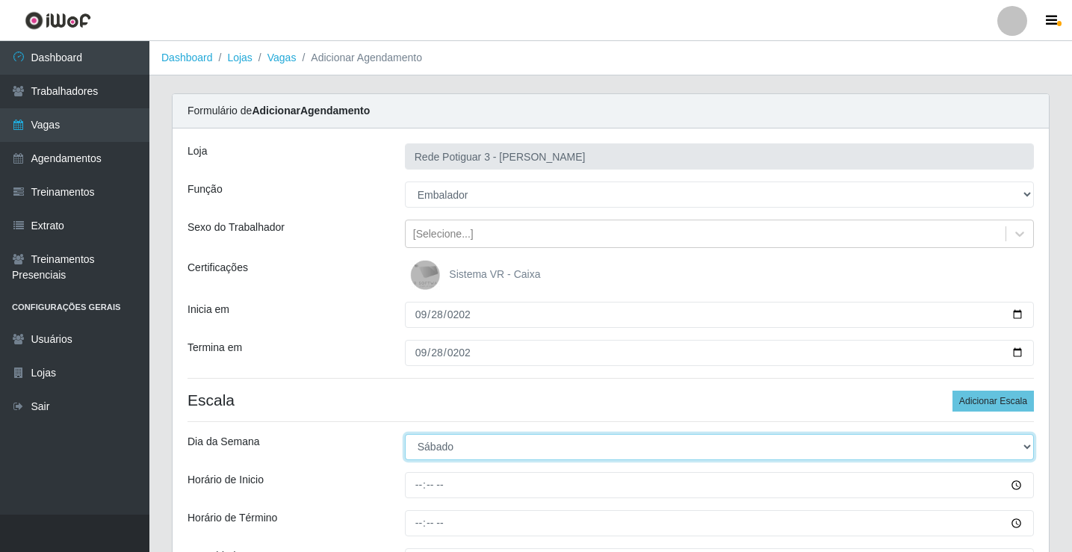
select select "0"
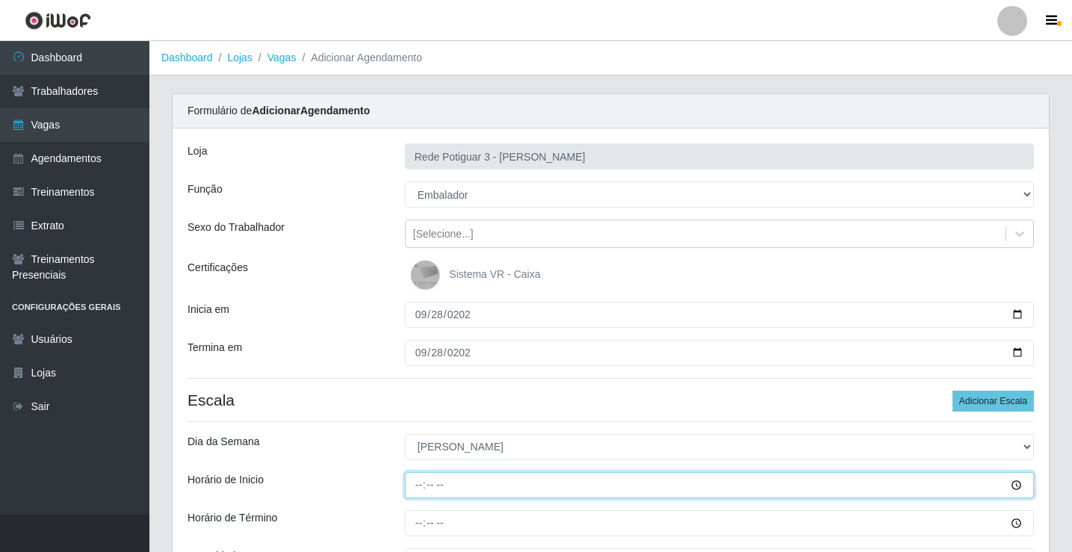
type input "07:00"
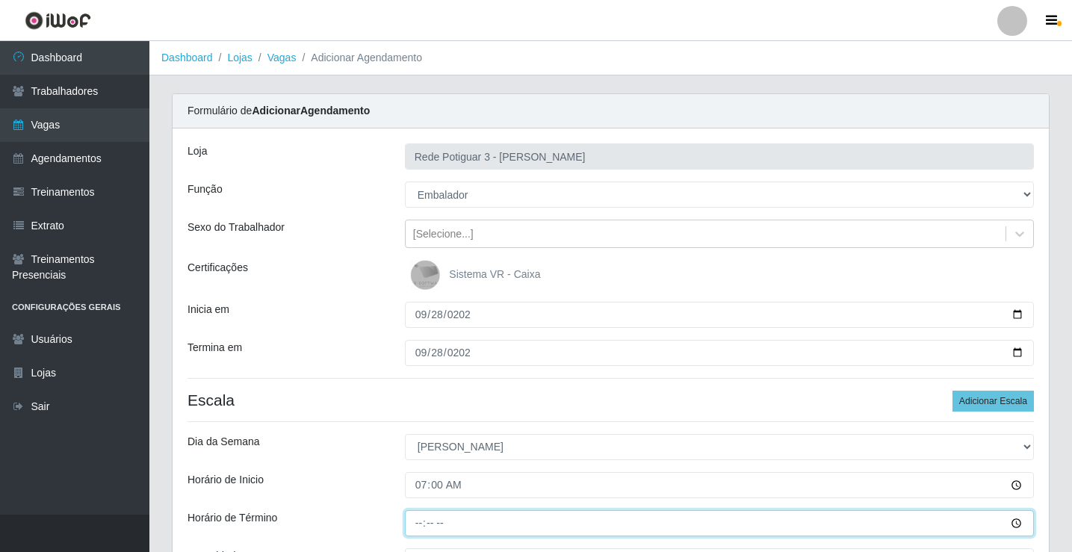
type input "13:00"
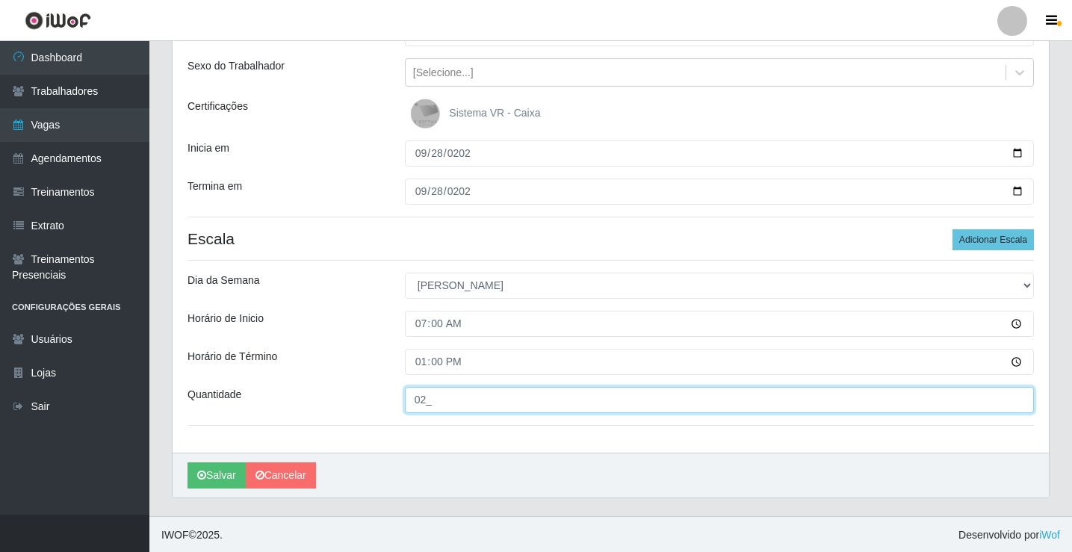
scroll to position [163, 0]
type input "02_"
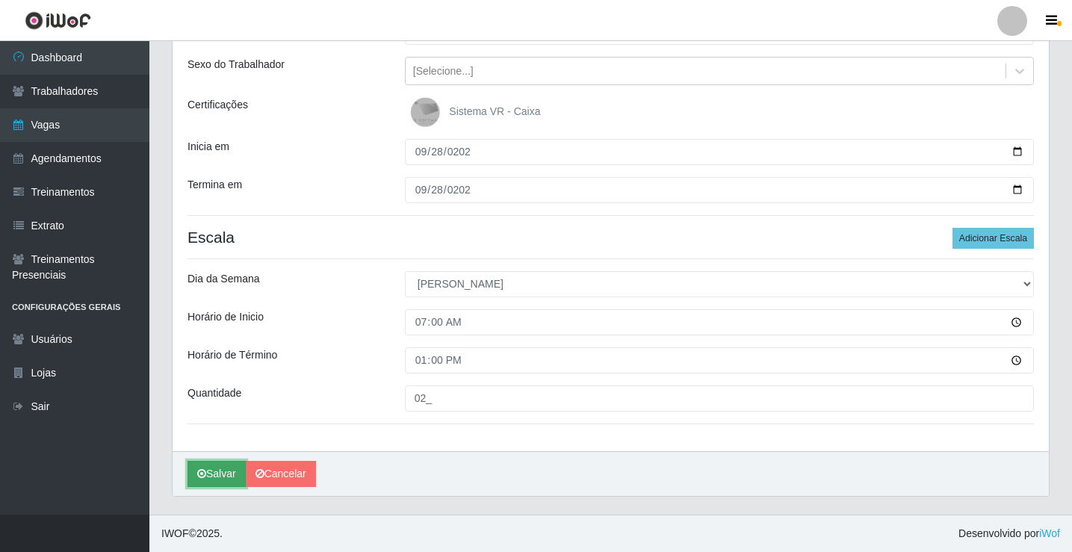
click at [203, 469] on icon "submit" at bounding box center [201, 474] width 9 height 10
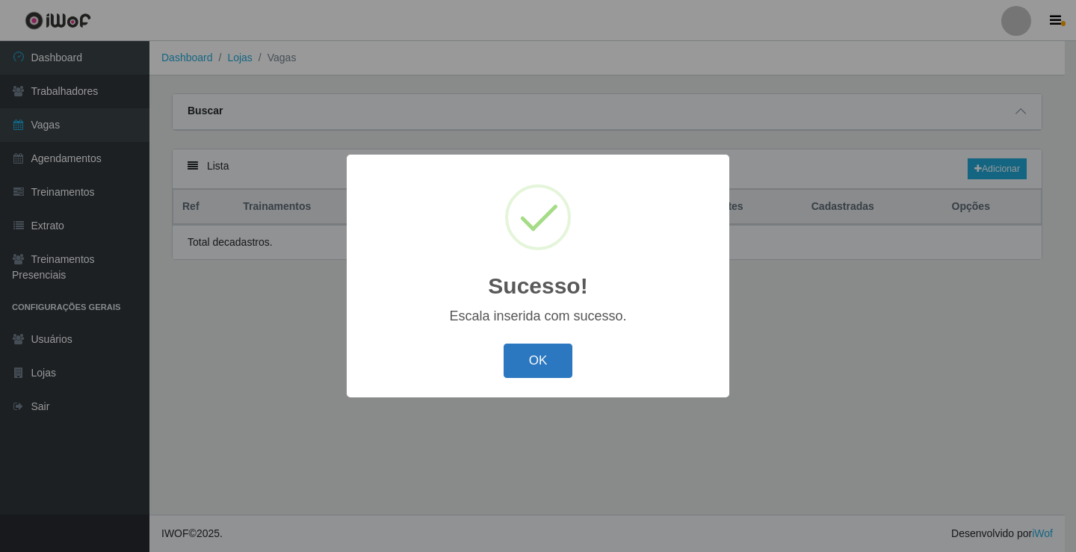
click at [549, 368] on button "OK" at bounding box center [538, 361] width 69 height 35
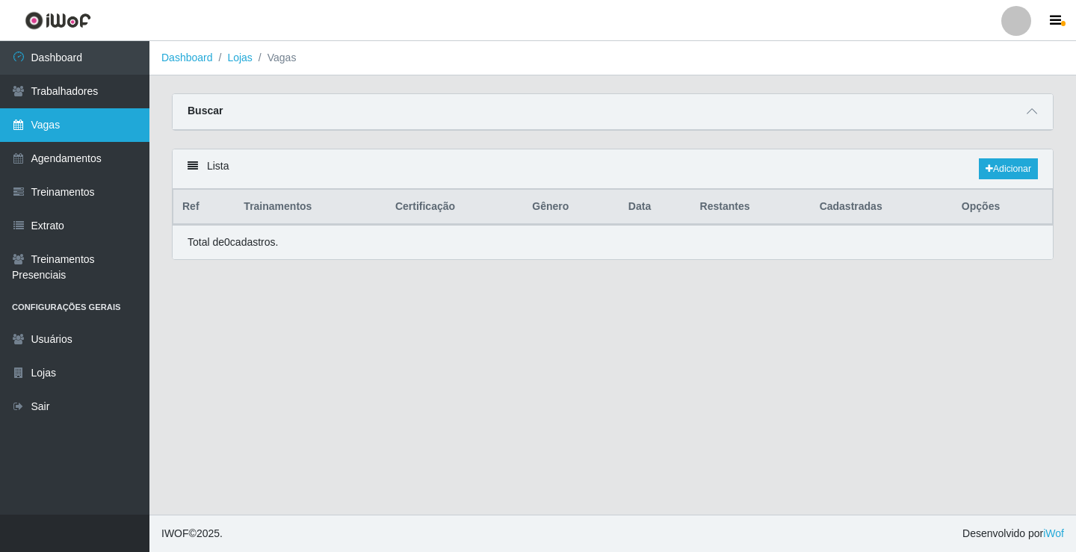
click at [30, 126] on link "Vagas" at bounding box center [74, 125] width 149 height 34
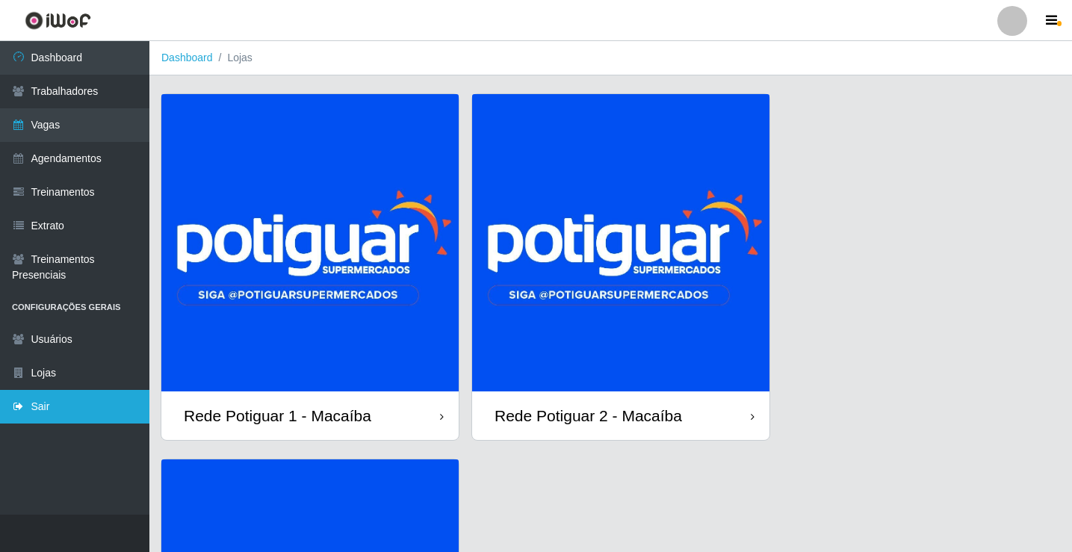
click at [63, 408] on link "Sair" at bounding box center [74, 407] width 149 height 34
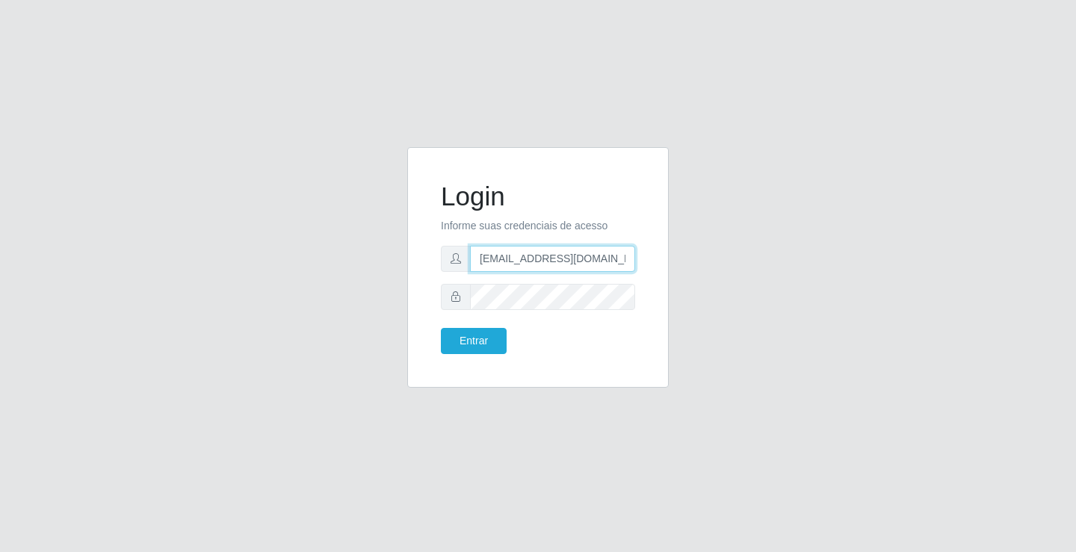
click at [503, 251] on input "[EMAIL_ADDRESS][DOMAIN_NAME]" at bounding box center [552, 259] width 165 height 26
type input "[EMAIL_ADDRESS][DOMAIN_NAME]"
click at [483, 344] on button "Entrar" at bounding box center [474, 341] width 66 height 26
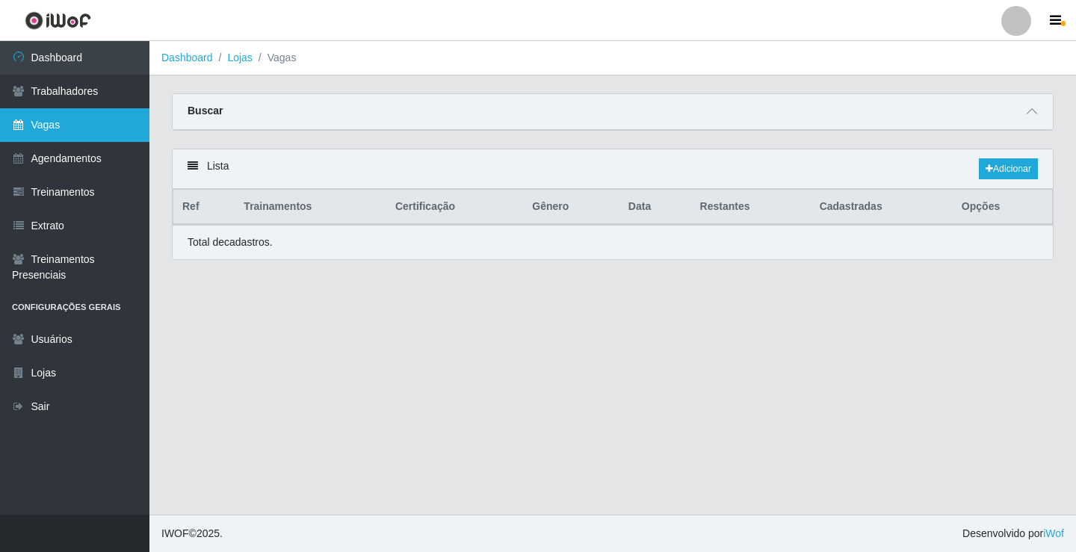
click at [123, 114] on link "Vagas" at bounding box center [74, 125] width 149 height 34
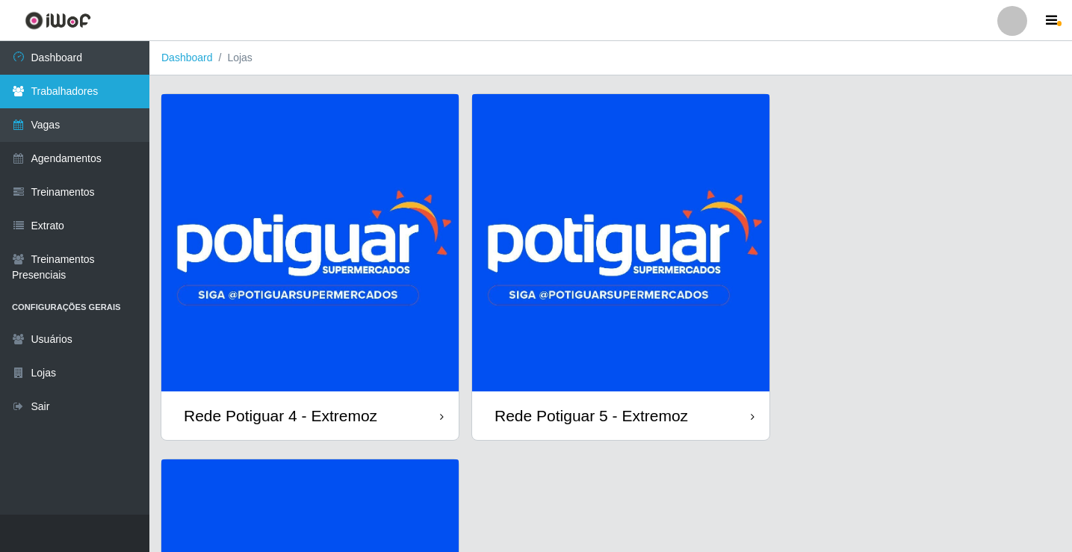
click at [100, 100] on link "Trabalhadores" at bounding box center [74, 92] width 149 height 34
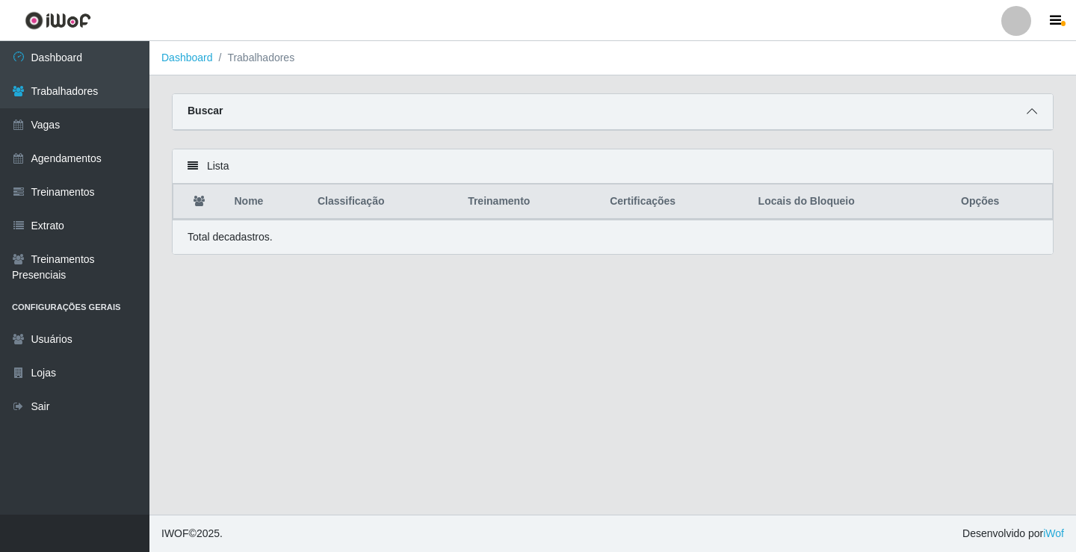
click at [1040, 119] on span at bounding box center [1032, 111] width 18 height 17
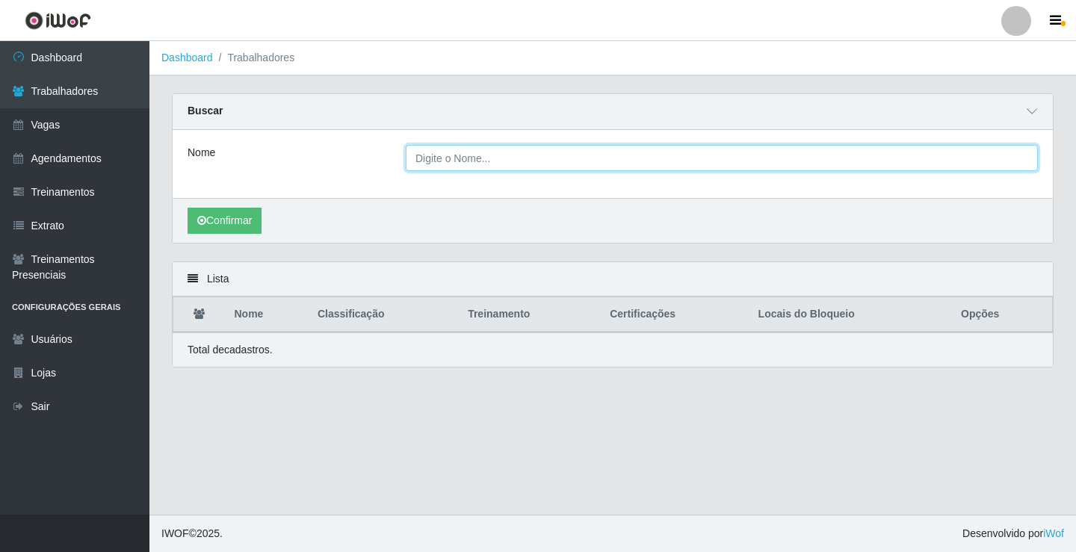
click at [494, 163] on input "Nome" at bounding box center [722, 158] width 632 height 26
type input "ANTONIO IVANILSON"
click at [188, 208] on button "Confirmar" at bounding box center [225, 221] width 74 height 26
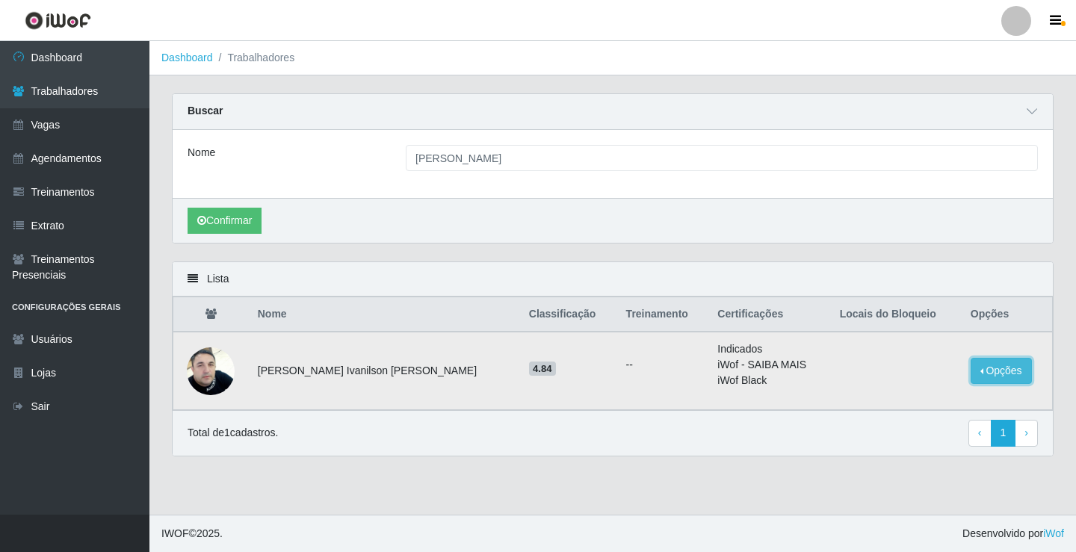
click at [986, 371] on button "Opções" at bounding box center [1001, 371] width 61 height 26
click at [908, 395] on button "Bloquear - Loja" at bounding box center [908, 390] width 120 height 31
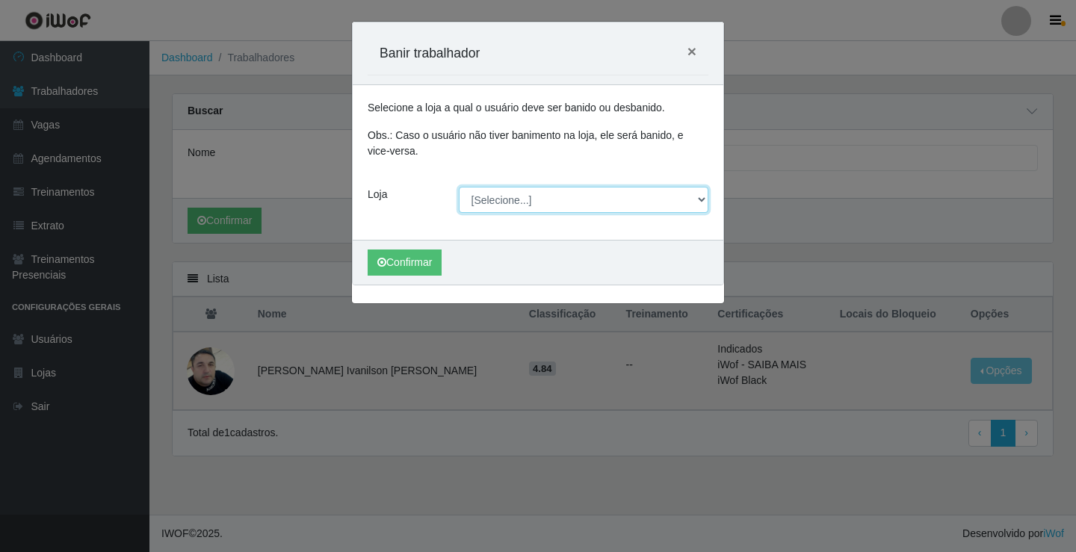
click at [519, 205] on select "[Selecione...] Rede Potiguar 4 - Extremoz Rede Potiguar 5 - Extremoz Rede Potig…" at bounding box center [584, 200] width 250 height 26
select select "80"
click at [459, 187] on select "[Selecione...] Rede Potiguar 4 - Extremoz Rede Potiguar 5 - Extremoz Rede Potig…" at bounding box center [584, 200] width 250 height 26
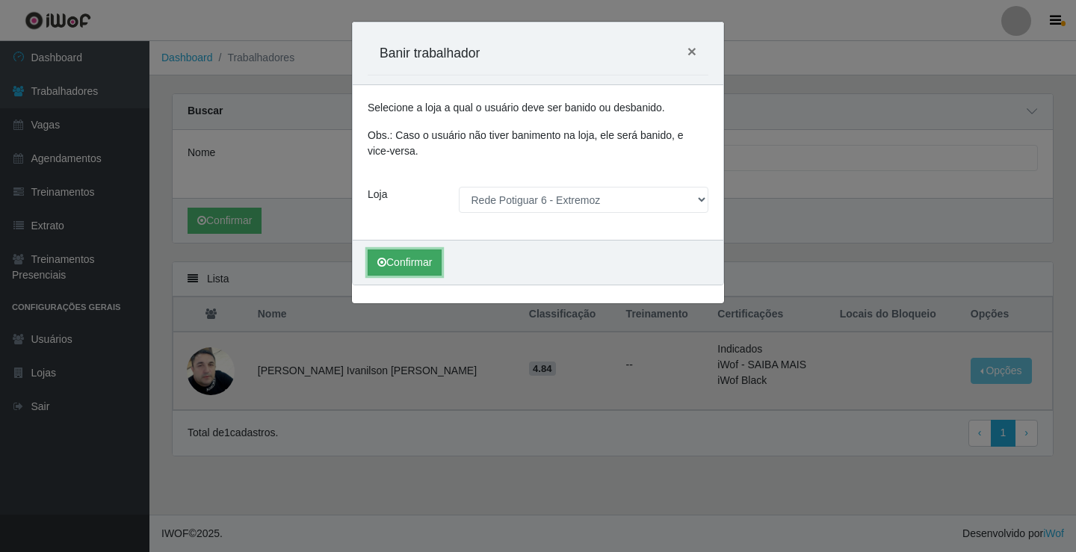
click at [399, 265] on button "Confirmar" at bounding box center [405, 263] width 74 height 26
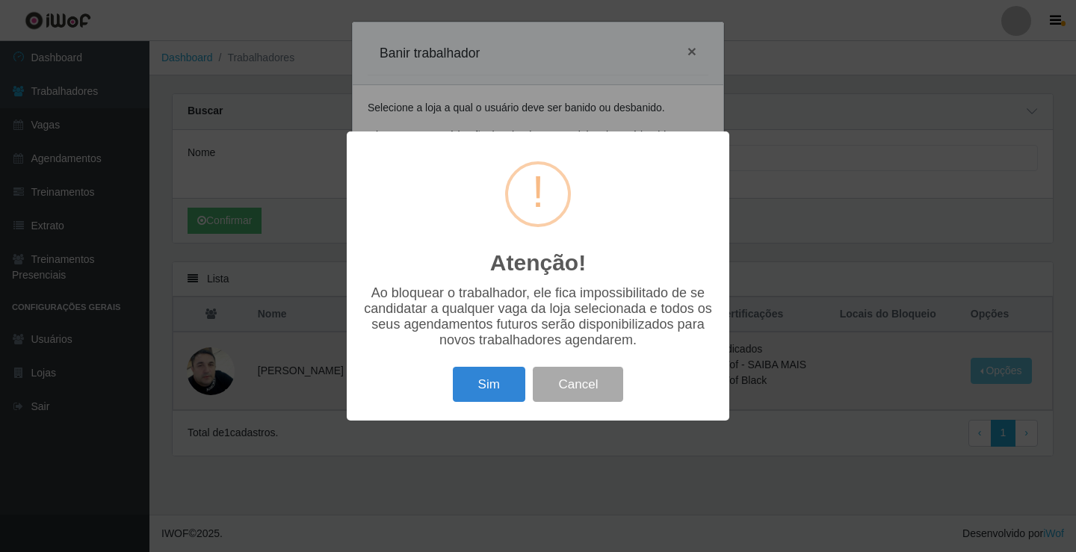
click at [453, 367] on button "Sim" at bounding box center [489, 384] width 72 height 35
